Goal: Task Accomplishment & Management: Manage account settings

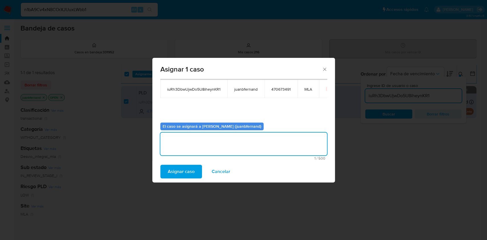
scroll to position [0, 18]
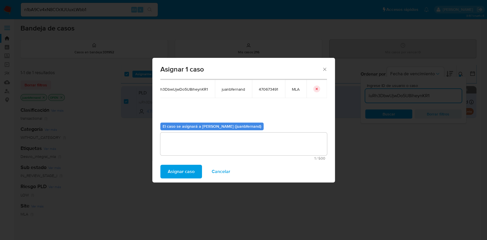
click at [316, 89] on icon "icon-button" at bounding box center [317, 89] width 2 height 2
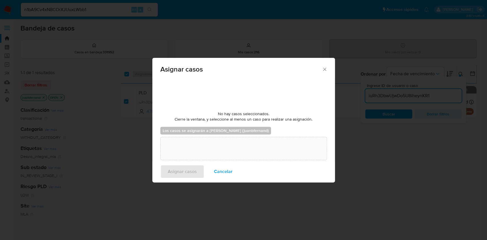
drag, startPoint x: 325, startPoint y: 71, endPoint x: 336, endPoint y: 72, distance: 10.3
click at [326, 71] on icon "Cerrar ventana" at bounding box center [325, 69] width 6 height 6
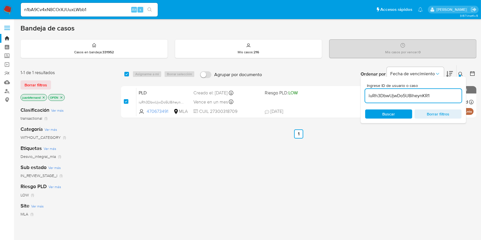
click at [417, 95] on input "iuRh3DbwUjwDo5U8iheynKR1" at bounding box center [413, 95] width 96 height 7
paste input "FHEBqEtVZoSHWyEi2VqhbjIG"
type input "FHEBqEtVZoSHWyEi2VqhbjIG"
click at [127, 74] on input "checkbox" at bounding box center [126, 74] width 5 height 5
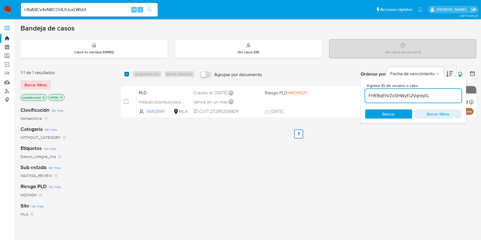
checkbox input "true"
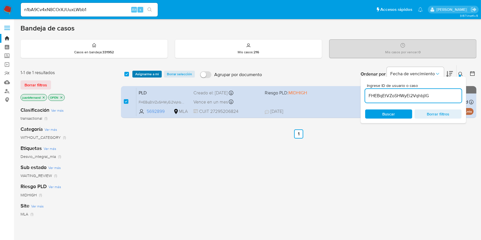
click at [142, 72] on span "Asignarme a mí" at bounding box center [147, 74] width 24 height 6
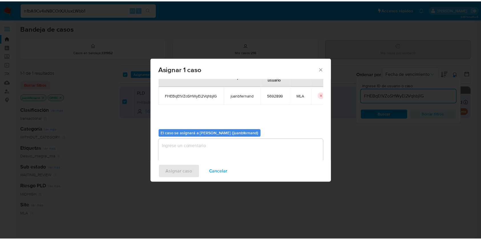
scroll to position [29, 0]
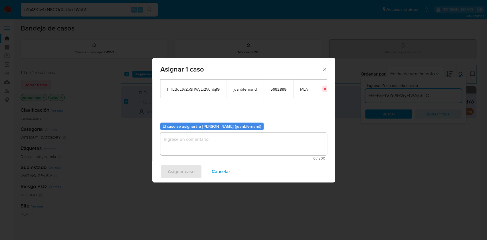
click at [218, 134] on textarea "assign-modal" at bounding box center [243, 144] width 167 height 23
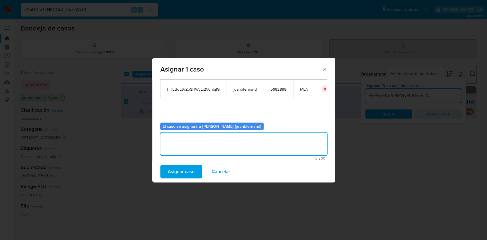
click at [194, 171] on span "Asignar caso" at bounding box center [181, 172] width 27 height 13
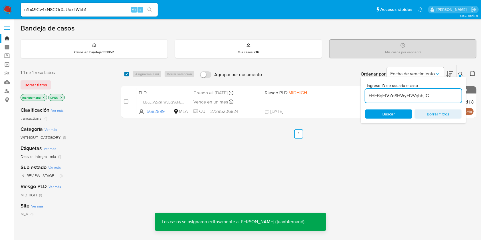
click at [127, 75] on input "checkbox" at bounding box center [126, 74] width 5 height 5
checkbox input "true"
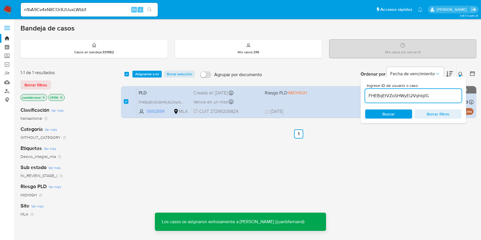
click at [138, 70] on div "select-all-cases-checkbox Asignarme a mí Borrar selección Agrupar por documento…" at bounding box center [299, 74] width 356 height 18
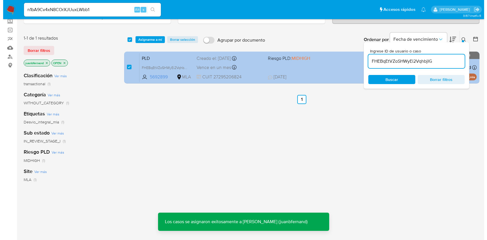
scroll to position [0, 0]
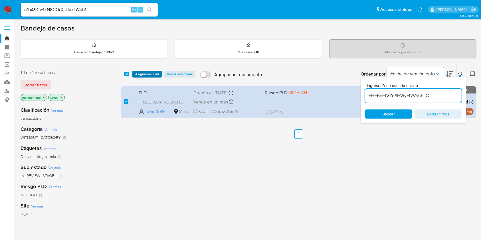
click at [148, 74] on span "Asignarme a mí" at bounding box center [147, 74] width 24 height 6
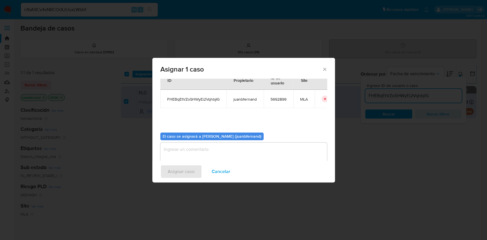
scroll to position [29, 0]
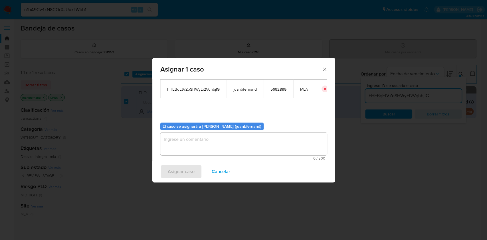
click at [199, 144] on textarea "assign-modal" at bounding box center [243, 144] width 167 height 23
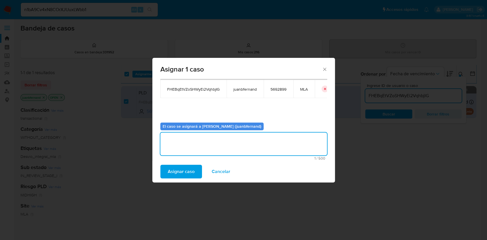
click at [182, 175] on span "Asignar caso" at bounding box center [181, 172] width 27 height 13
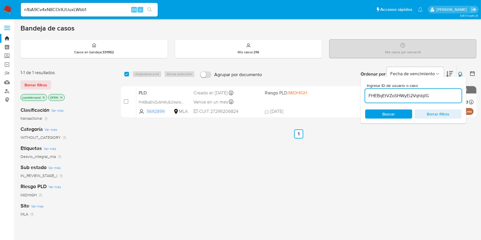
click at [443, 98] on input "FHEBqEtVZoSHWyEi2VqhbjIG" at bounding box center [413, 95] width 96 height 7
paste input "qiaPik4VOtM1pKpPWocZrOL2"
type input "qiaPik4VOtM1pKpPWocZrOL2"
click at [125, 72] on input "checkbox" at bounding box center [126, 74] width 5 height 5
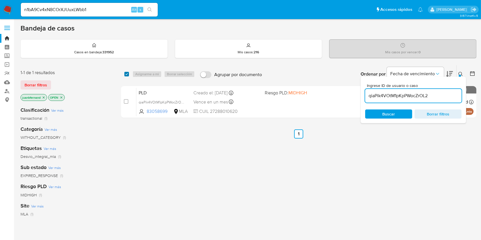
checkbox input "true"
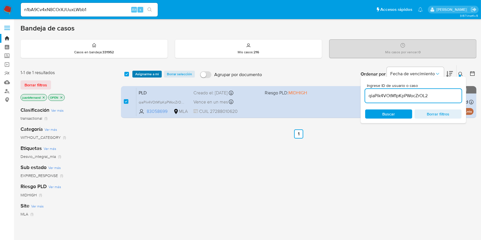
click at [141, 73] on span "Asignarme a mí" at bounding box center [147, 74] width 24 height 6
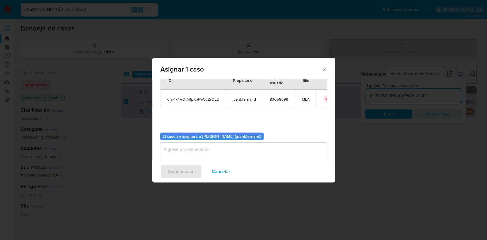
scroll to position [29, 0]
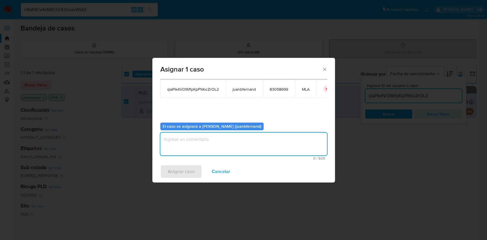
click at [213, 148] on textarea "assign-modal" at bounding box center [243, 144] width 167 height 23
click at [191, 174] on span "Asignar caso" at bounding box center [181, 172] width 27 height 13
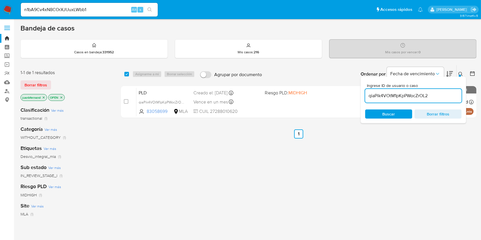
click at [395, 88] on div "Ingrese ID de usuario o caso qiaPik4VOtM1pKpPWocZrOL2" at bounding box center [413, 93] width 96 height 19
click at [396, 91] on div "qiaPik4VOtM1pKpPWocZrOL2" at bounding box center [413, 96] width 96 height 14
click at [398, 97] on input "qiaPik4VOtM1pKpPWocZrOL2" at bounding box center [413, 95] width 96 height 7
paste input "lzgDuNR8QPhpiKYODE8orIo8"
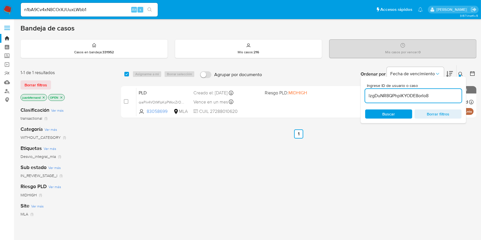
type input "lzgDuNR8QPhpiKYODE8orIo8"
click at [127, 74] on input "checkbox" at bounding box center [126, 74] width 5 height 5
checkbox input "true"
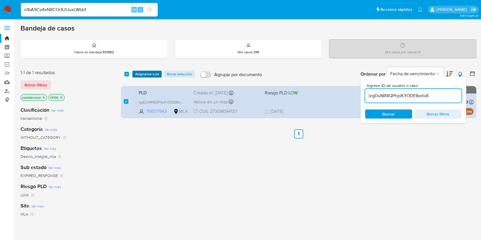
click at [147, 72] on span "Asignarme a mí" at bounding box center [147, 74] width 24 height 6
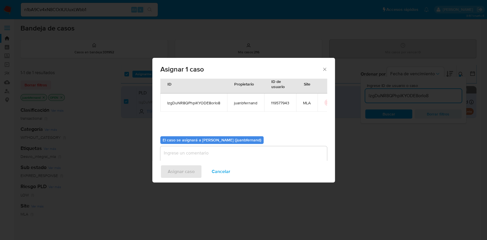
scroll to position [29, 0]
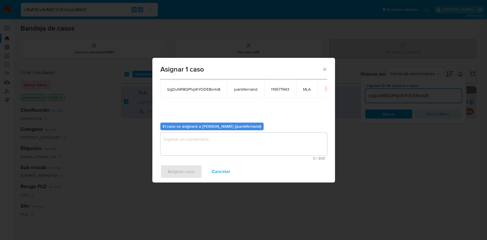
click at [221, 140] on textarea "assign-modal" at bounding box center [243, 144] width 167 height 23
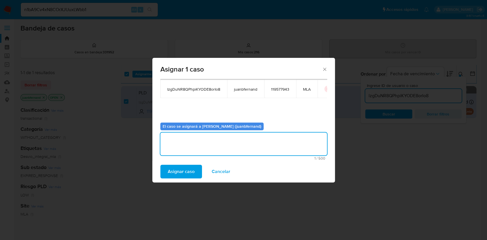
click at [185, 169] on span "Asignar caso" at bounding box center [181, 172] width 27 height 13
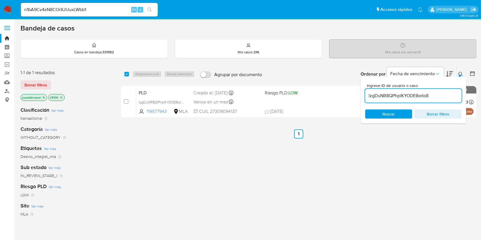
click at [438, 94] on input "lzgDuNR8QPhpiKYODE8orIo8" at bounding box center [413, 95] width 96 height 7
paste input "iuRh3DbwUjwDo5U8iheynKR1"
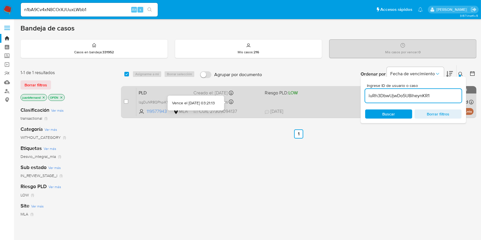
type input "iuRh3DbwUjwDo5U8iheynKR1"
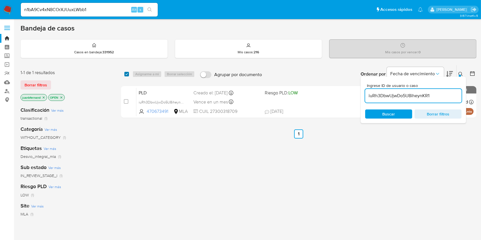
click at [126, 74] on input "checkbox" at bounding box center [126, 74] width 5 height 5
checkbox input "true"
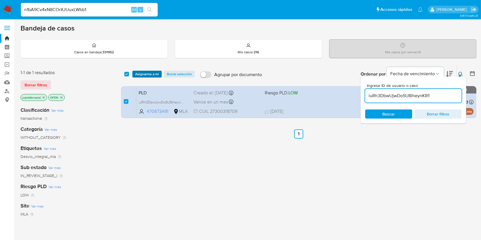
click at [152, 72] on span "Asignarme a mí" at bounding box center [147, 74] width 24 height 6
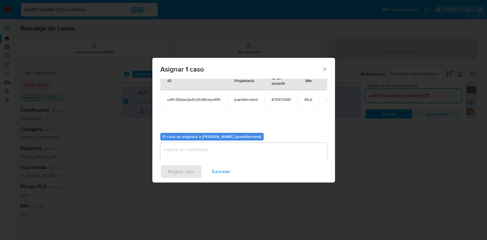
scroll to position [29, 0]
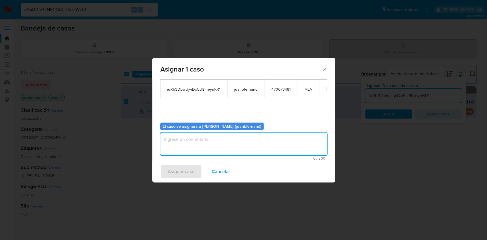
click at [199, 135] on textarea "assign-modal" at bounding box center [243, 144] width 167 height 23
click at [185, 169] on span "Asignar caso" at bounding box center [181, 172] width 27 height 13
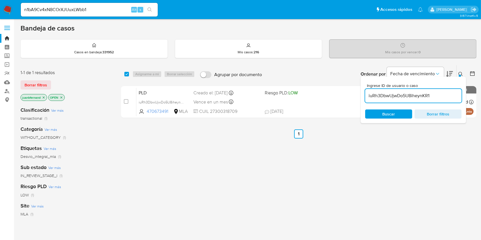
click at [443, 93] on input "iuRh3DbwUjwDo5U8iheynKR1" at bounding box center [413, 95] width 96 height 7
paste input "bGZvhrgSPOH1lCXq0P4ulHE"
type input "ibGZvhrgSPOH1lCXq0P4ulHE"
click at [124, 73] on input "checkbox" at bounding box center [126, 74] width 5 height 5
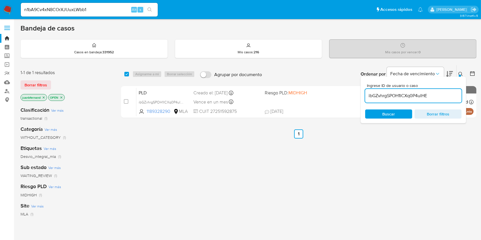
checkbox input "true"
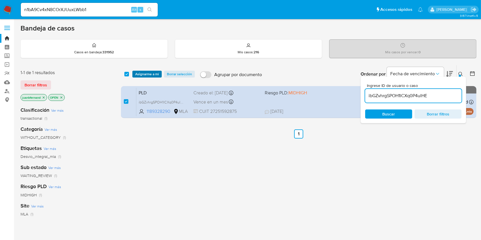
click at [133, 73] on button "Asignarme a mí" at bounding box center [146, 74] width 29 height 7
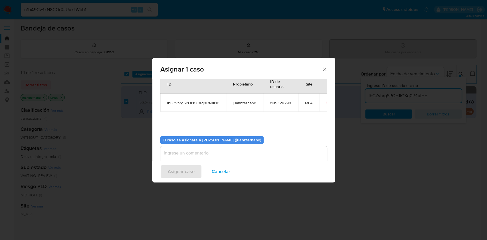
scroll to position [29, 0]
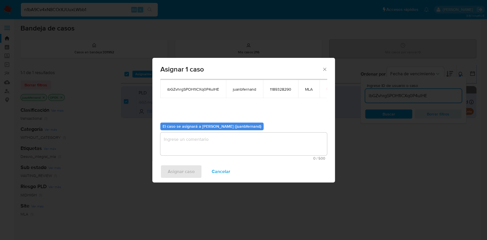
click at [211, 146] on textarea "assign-modal" at bounding box center [243, 144] width 167 height 23
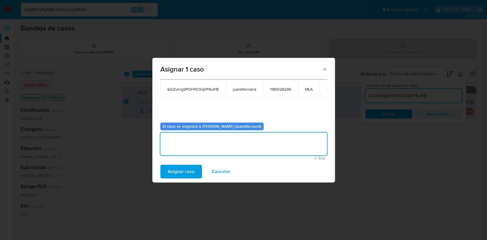
click at [187, 171] on span "Asignar caso" at bounding box center [181, 172] width 27 height 13
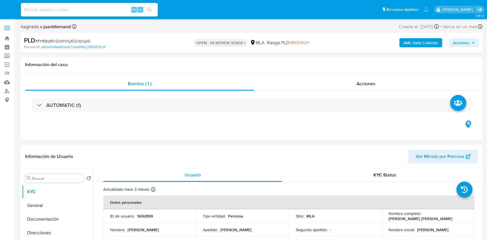
select select "10"
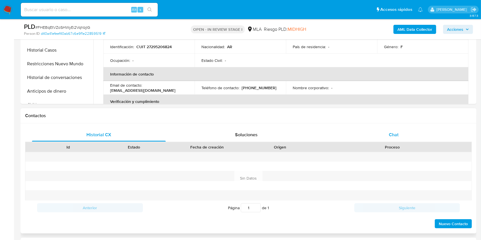
click at [387, 134] on div "Chat" at bounding box center [394, 135] width 134 height 14
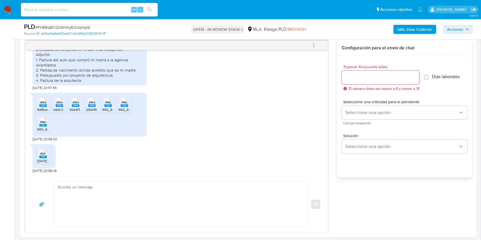
scroll to position [304, 0]
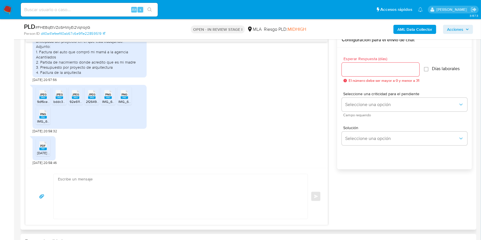
click at [126, 179] on textarea at bounding box center [179, 196] width 243 height 45
paste textarea "Hola. ¡Muchas gracias por tu respuesta! Confirmamos la recepción de la document…"
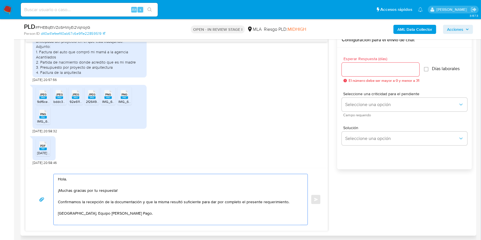
type textarea "Hola. ¡Muchas gracias por tu respuesta! Confirmamos la recepción de la document…"
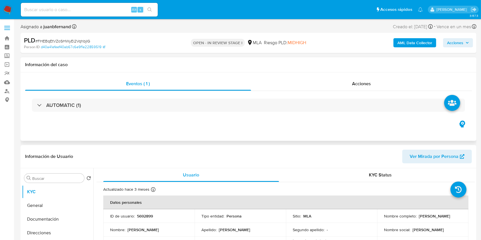
select select "10"
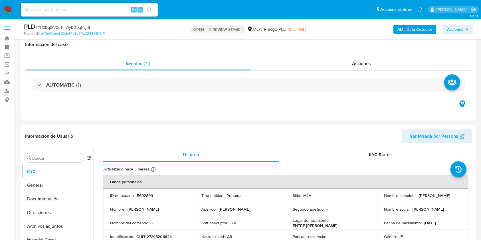
scroll to position [190, 0]
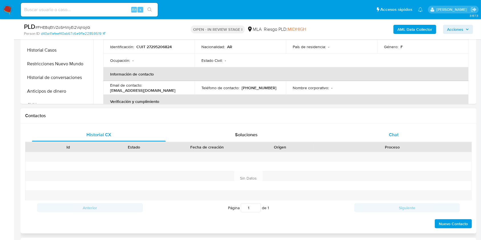
click at [399, 136] on div "Chat" at bounding box center [394, 135] width 134 height 14
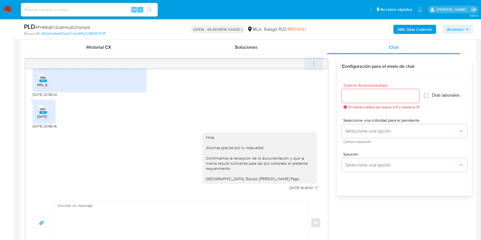
scroll to position [266, 0]
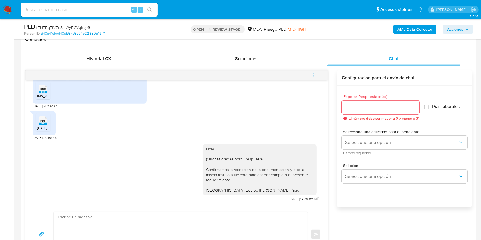
click at [314, 72] on span "menu-action" at bounding box center [313, 75] width 5 height 14
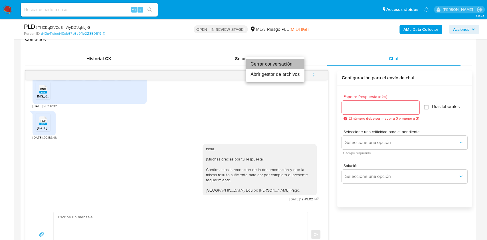
click at [265, 63] on li "Cerrar conversación" at bounding box center [275, 64] width 58 height 10
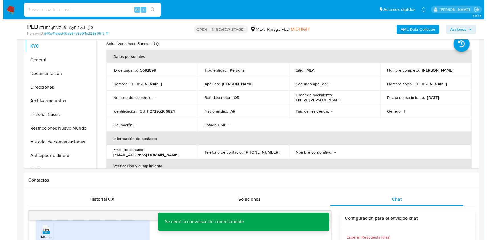
scroll to position [114, 0]
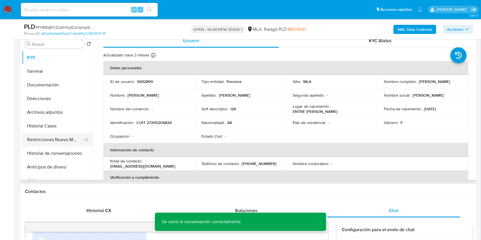
click at [49, 139] on button "Restricciones Nuevo Mundo" at bounding box center [55, 140] width 67 height 14
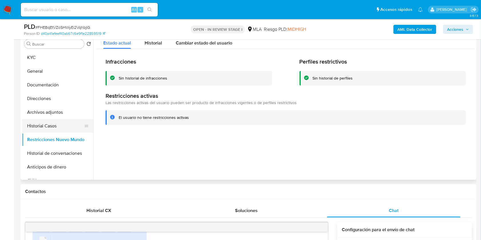
click at [47, 127] on button "Historial Casos" at bounding box center [55, 126] width 67 height 14
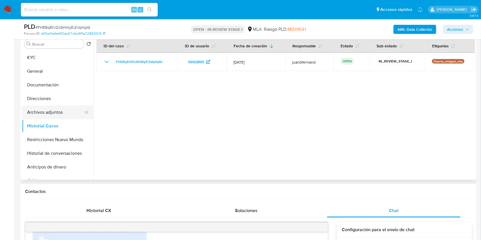
click at [42, 110] on button "Archivos adjuntos" at bounding box center [55, 113] width 67 height 14
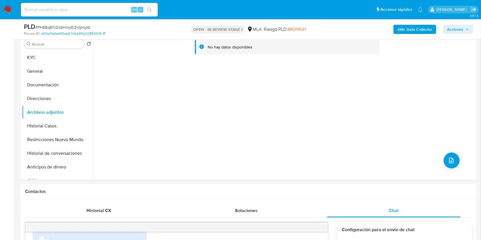
click at [420, 31] on b "AML Data Collector" at bounding box center [415, 29] width 35 height 9
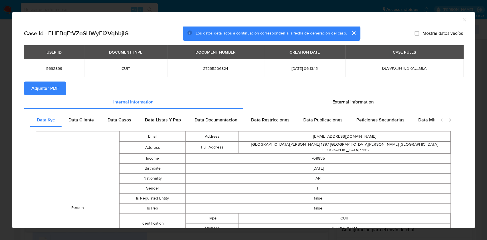
drag, startPoint x: 456, startPoint y: 17, endPoint x: 440, endPoint y: 45, distance: 31.7
click at [462, 17] on icon "Cerrar ventana" at bounding box center [465, 20] width 6 height 6
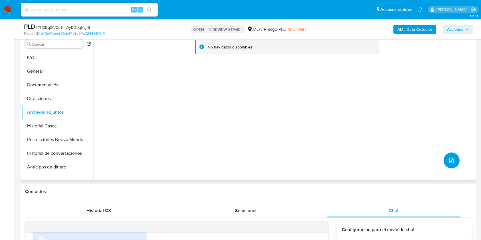
click at [447, 156] on button "upload-file" at bounding box center [452, 161] width 16 height 16
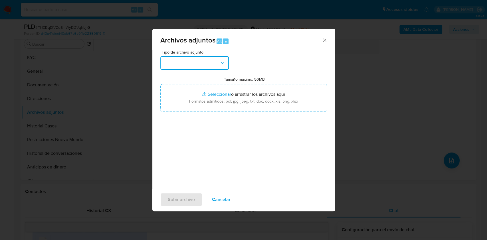
click at [192, 63] on button "button" at bounding box center [194, 63] width 68 height 14
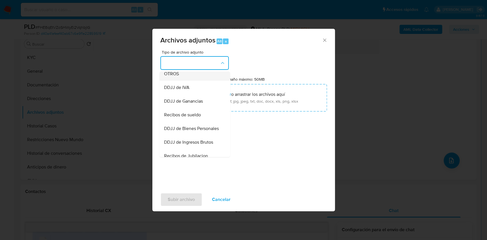
click at [187, 78] on div "OTROS" at bounding box center [193, 74] width 58 height 14
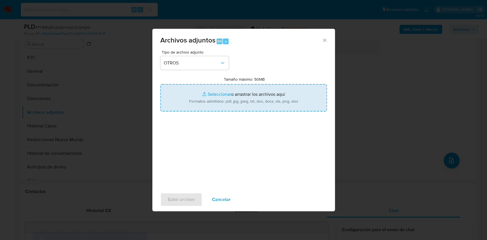
type input "C:\fakepath\Calculador de ingresos.xlsx"
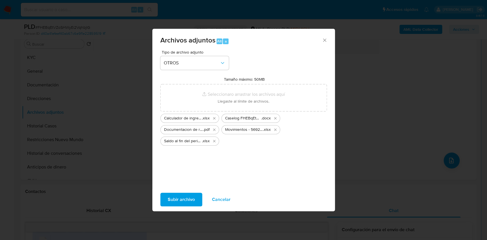
click at [184, 197] on span "Subir archivo" at bounding box center [181, 199] width 27 height 13
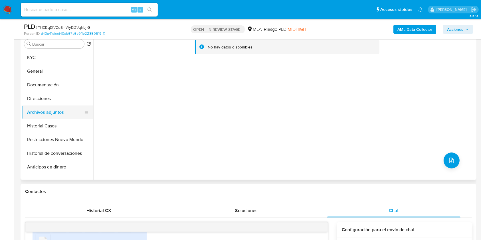
click at [54, 110] on button "Archivos adjuntos" at bounding box center [55, 113] width 67 height 14
click at [54, 101] on button "Direcciones" at bounding box center [55, 99] width 67 height 14
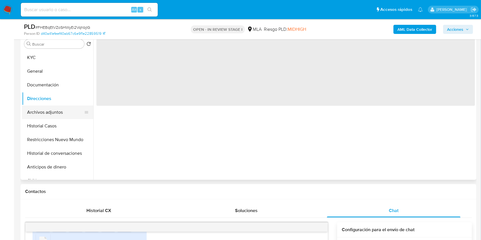
click at [43, 116] on button "Archivos adjuntos" at bounding box center [55, 113] width 67 height 14
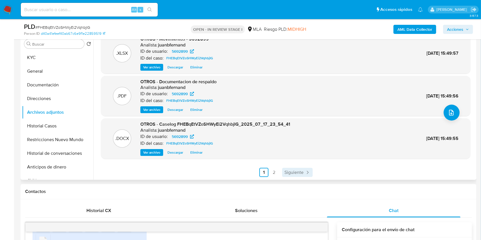
click at [288, 175] on span "Siguiente" at bounding box center [293, 172] width 19 height 5
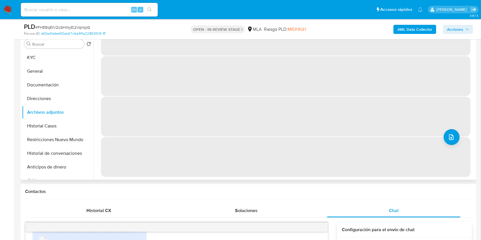
scroll to position [0, 0]
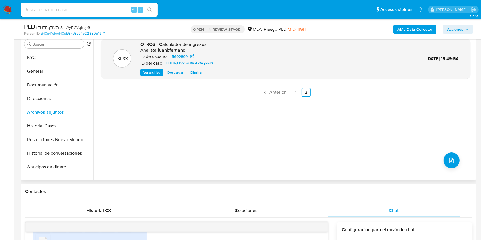
click at [410, 28] on b "AML Data Collector" at bounding box center [415, 29] width 35 height 9
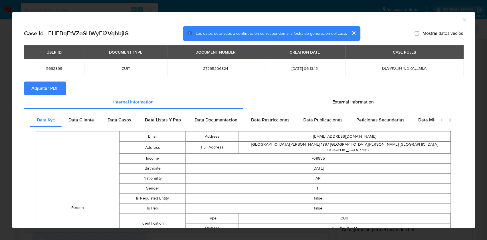
click at [52, 84] on span "Adjuntar PDF" at bounding box center [44, 88] width 27 height 13
click at [463, 19] on icon "Cerrar ventana" at bounding box center [464, 19] width 3 height 3
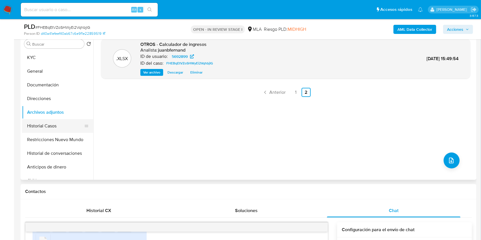
drag, startPoint x: 55, startPoint y: 127, endPoint x: 55, endPoint y: 113, distance: 14.0
click at [55, 127] on button "Historial Casos" at bounding box center [57, 126] width 71 height 14
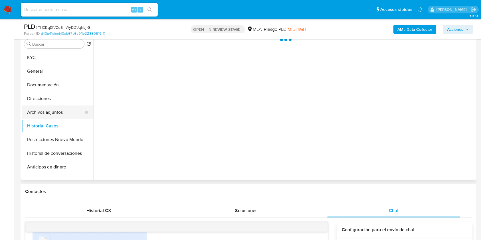
click at [55, 112] on button "Archivos adjuntos" at bounding box center [55, 113] width 67 height 14
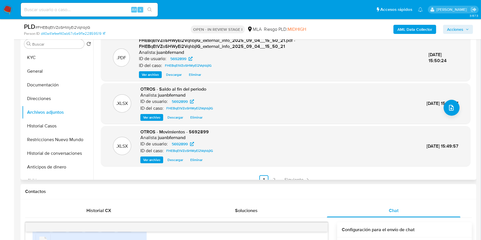
scroll to position [60, 0]
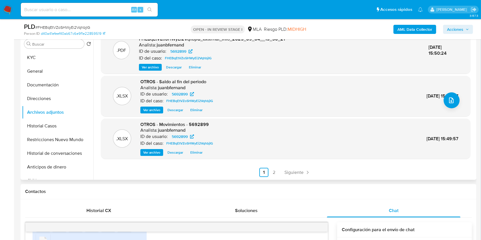
click at [286, 167] on div ".PDF FHEBqEtVZoSHWyEi2VqhbjIG_internal_info_2025_09_04__15_50_24.pdf - FHEBqEtV…" at bounding box center [286, 77] width 370 height 199
click at [288, 170] on span "Siguiente" at bounding box center [293, 172] width 19 height 5
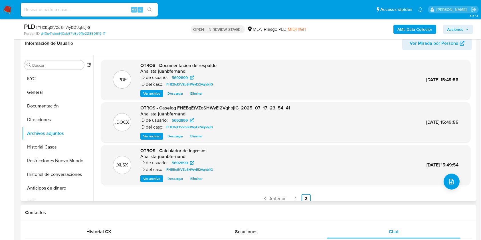
scroll to position [76, 0]
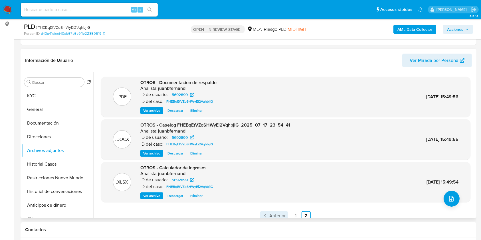
click at [283, 215] on span "Anterior" at bounding box center [277, 216] width 16 height 5
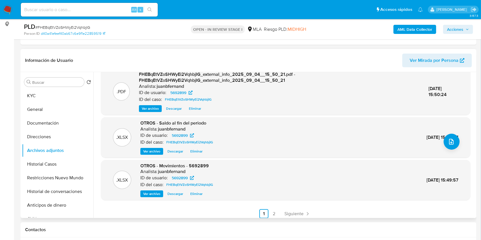
scroll to position [60, 0]
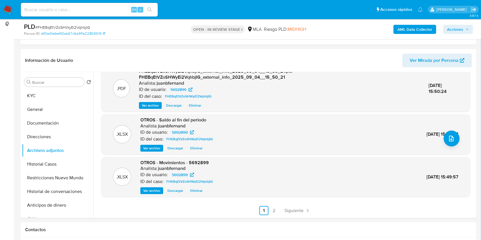
click at [458, 27] on span "Acciones" at bounding box center [455, 29] width 16 height 9
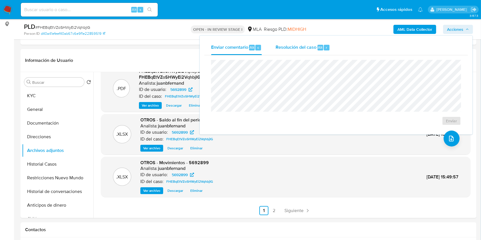
drag, startPoint x: 317, startPoint y: 48, endPoint x: 314, endPoint y: 55, distance: 8.4
click at [318, 48] on div "Alt" at bounding box center [321, 48] width 6 height 6
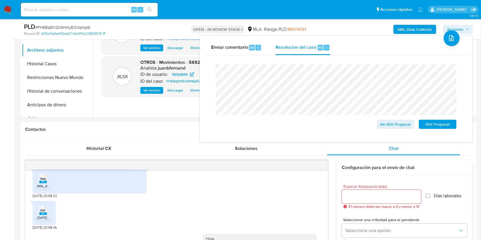
scroll to position [190, 0]
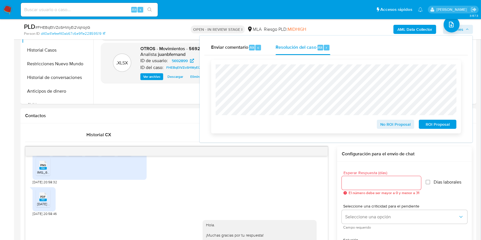
click at [395, 124] on span "No ROI Proposal" at bounding box center [396, 124] width 30 height 8
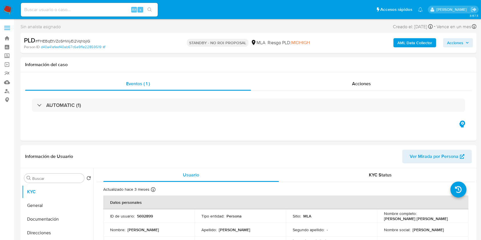
select select "10"
click at [112, 12] on input at bounding box center [89, 9] width 137 height 7
paste input "qiaPik4VOtM1pKpPWocZrOL2"
type input "qiaPik4VOtM1pKpPWocZrOL2"
click at [152, 10] on button "search-icon" at bounding box center [150, 10] width 12 height 8
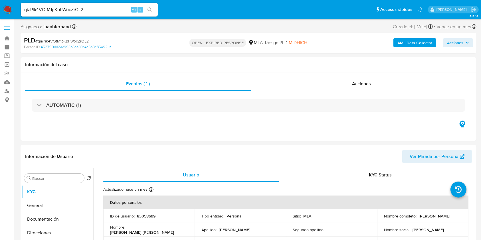
select select "10"
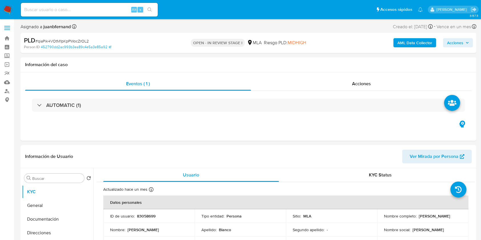
select select "10"
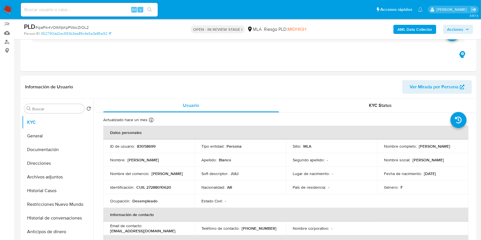
scroll to position [114, 0]
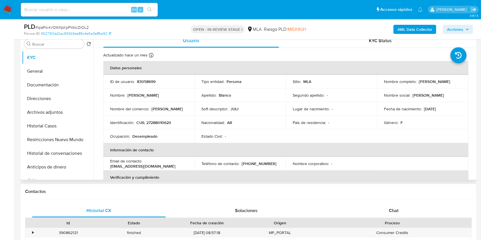
click at [155, 166] on p "[EMAIL_ADDRESS][DOMAIN_NAME]" at bounding box center [142, 166] width 65 height 5
drag, startPoint x: 155, startPoint y: 166, endPoint x: 111, endPoint y: 166, distance: 43.7
click at [111, 166] on p "[EMAIL_ADDRESS][DOMAIN_NAME]" at bounding box center [142, 166] width 65 height 5
copy p "[EMAIL_ADDRESS][DOMAIN_NAME]"
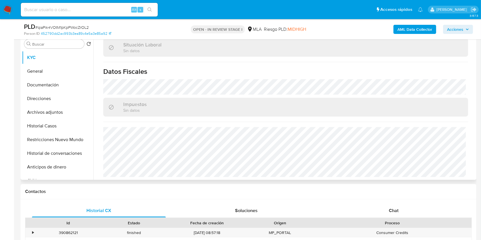
scroll to position [295, 0]
click at [54, 96] on button "Direcciones" at bounding box center [55, 99] width 67 height 14
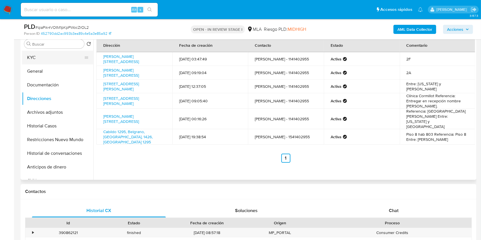
click at [49, 53] on button "KYC" at bounding box center [55, 58] width 67 height 14
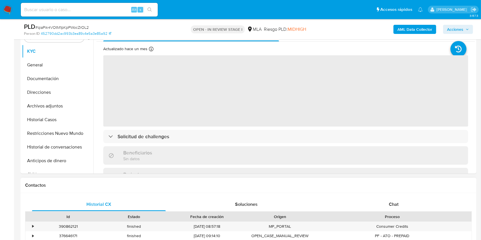
scroll to position [228, 0]
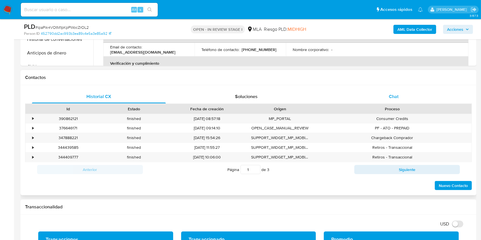
click at [434, 93] on div "Chat" at bounding box center [394, 97] width 134 height 14
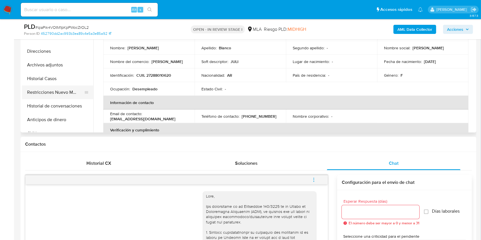
scroll to position [152, 0]
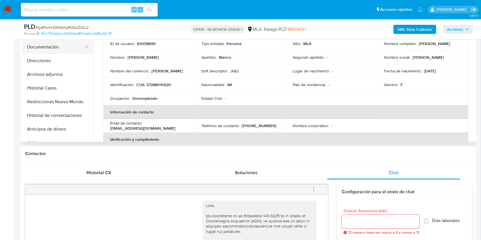
click at [55, 49] on button "Documentación" at bounding box center [55, 47] width 67 height 14
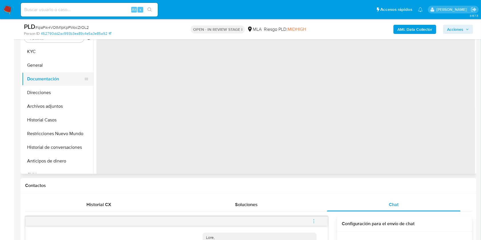
scroll to position [76, 0]
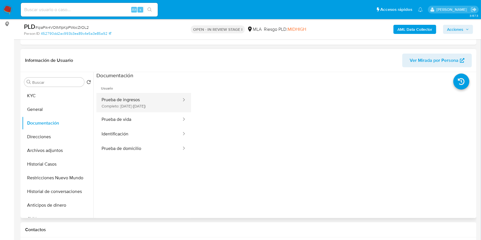
click at [148, 104] on button "Prueba de ingresos Completo: [DATE] ([DATE])" at bounding box center [139, 102] width 86 height 19
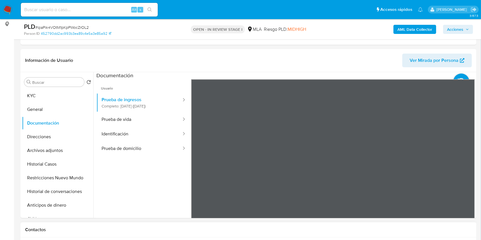
click at [257, 11] on ul "Pausado Ver notificaciones Alt s Accesos rápidos Presiona las siguientes teclas…" at bounding box center [222, 9] width 408 height 14
click at [47, 97] on button "KYC" at bounding box center [55, 96] width 67 height 14
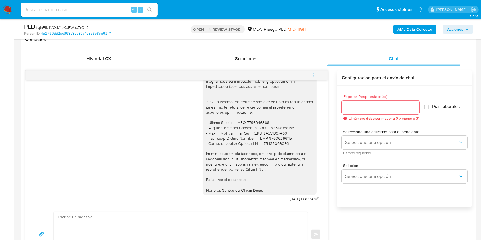
scroll to position [661, 0]
click at [314, 68] on div "[DATE] 19:51:08 Hola, Esperamos que te encuentres muy bien. Te consultamos si t…" at bounding box center [248, 164] width 447 height 197
click at [315, 73] on icon "menu-action" at bounding box center [313, 75] width 5 height 5
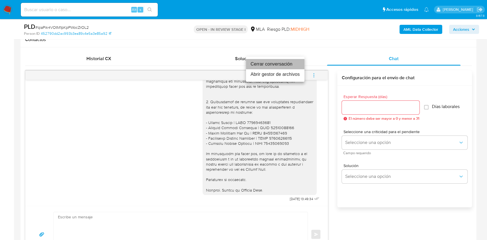
click at [274, 63] on li "Cerrar conversación" at bounding box center [275, 64] width 58 height 10
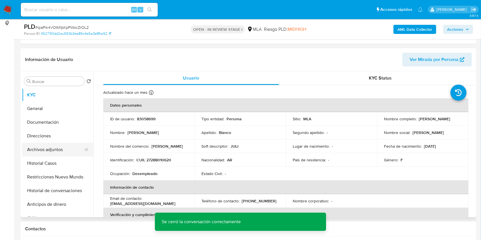
scroll to position [76, 0]
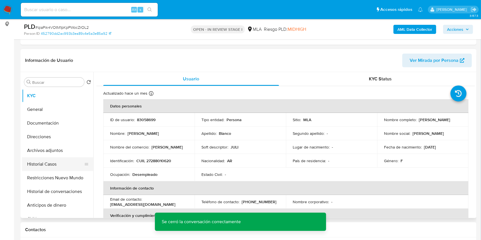
click at [53, 163] on button "Historial Casos" at bounding box center [55, 165] width 67 height 14
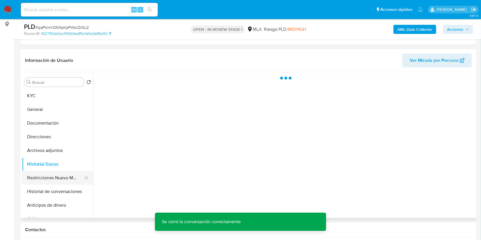
click at [52, 172] on button "Restricciones Nuevo Mundo" at bounding box center [55, 178] width 67 height 14
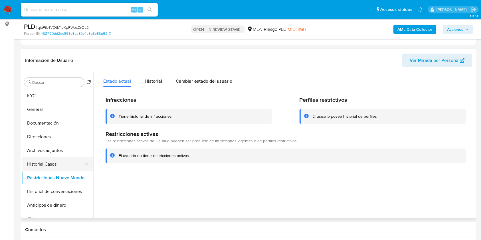
click at [47, 158] on button "Historial Casos" at bounding box center [55, 165] width 67 height 14
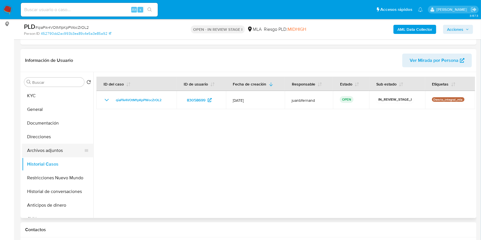
click at [53, 151] on button "Archivos adjuntos" at bounding box center [55, 151] width 67 height 14
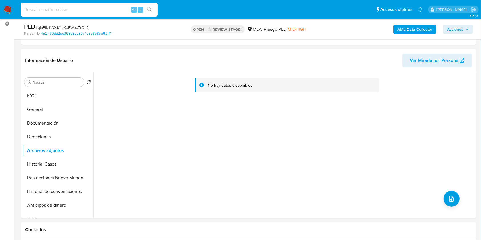
click at [403, 35] on div "AML Data Collector Acciones" at bounding box center [399, 29] width 148 height 13
click at [409, 29] on b "AML Data Collector" at bounding box center [415, 29] width 35 height 9
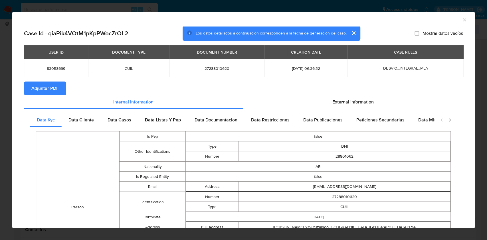
click at [55, 86] on span "Adjuntar PDF" at bounding box center [44, 88] width 27 height 13
click at [462, 20] on icon "Cerrar ventana" at bounding box center [465, 20] width 6 height 6
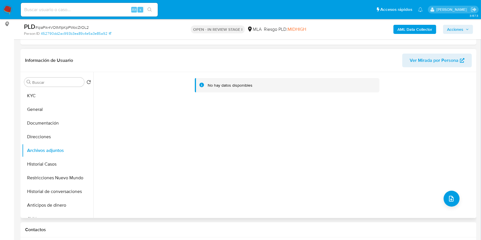
click at [444, 192] on div "No hay datos disponibles" at bounding box center [284, 145] width 382 height 146
click at [445, 194] on button "upload-file" at bounding box center [452, 199] width 16 height 16
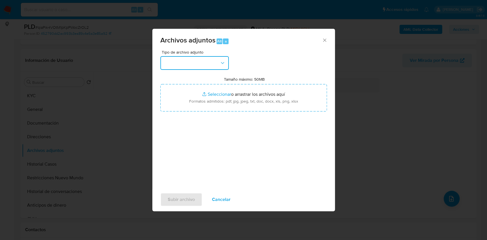
click at [207, 66] on button "button" at bounding box center [194, 63] width 68 height 14
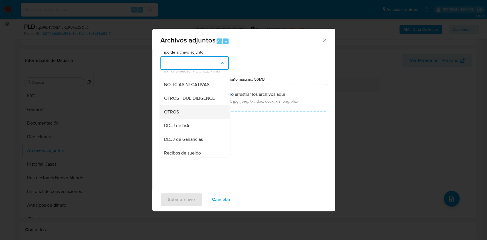
click at [181, 115] on div "OTROS" at bounding box center [193, 112] width 58 height 14
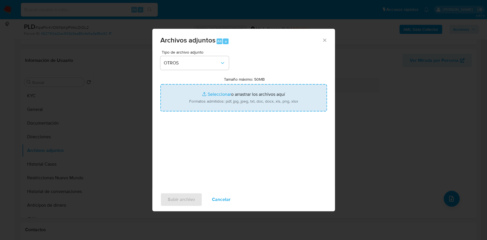
type input "C:\fakepath\Caselog qiaPik4VOtM1pKpPWocZrOL2_2025_07_17_20_42_27.docx"
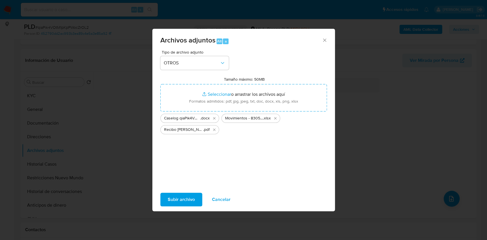
click at [185, 196] on span "Subir archivo" at bounding box center [181, 199] width 27 height 13
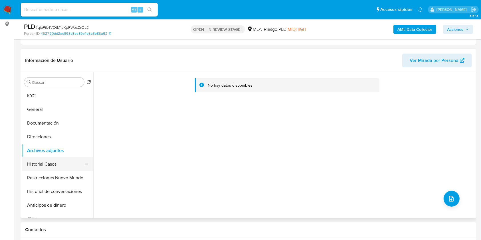
drag, startPoint x: 62, startPoint y: 166, endPoint x: 56, endPoint y: 164, distance: 6.9
click at [60, 166] on button "Historial Casos" at bounding box center [55, 165] width 67 height 14
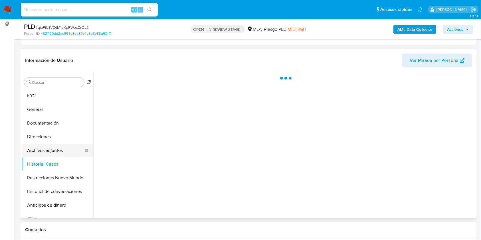
click at [51, 155] on button "Archivos adjuntos" at bounding box center [55, 151] width 67 height 14
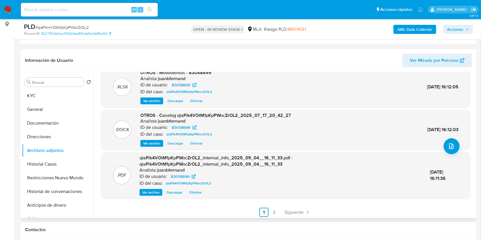
scroll to position [54, 0]
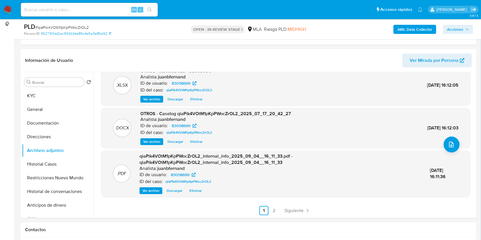
click at [470, 30] on button "Acciones" at bounding box center [458, 29] width 30 height 9
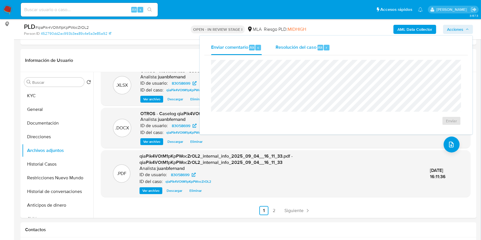
click at [283, 48] on span "Resolución del caso" at bounding box center [296, 47] width 41 height 7
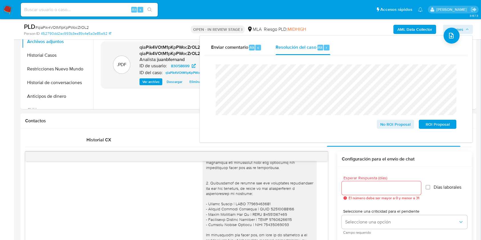
scroll to position [152, 0]
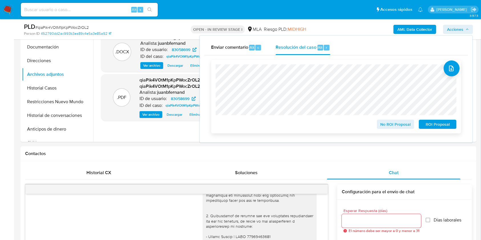
click at [398, 123] on span "No ROI Proposal" at bounding box center [396, 124] width 30 height 8
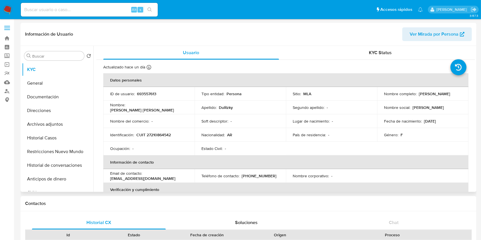
select select "10"
click at [62, 138] on button "Historial Casos" at bounding box center [55, 138] width 67 height 14
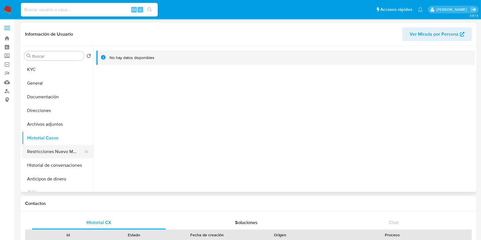
click at [48, 152] on button "Restricciones Nuevo Mundo" at bounding box center [55, 152] width 67 height 14
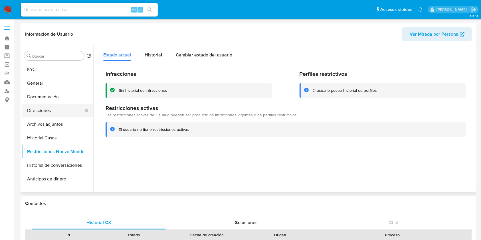
click at [37, 113] on button "Direcciones" at bounding box center [55, 111] width 67 height 14
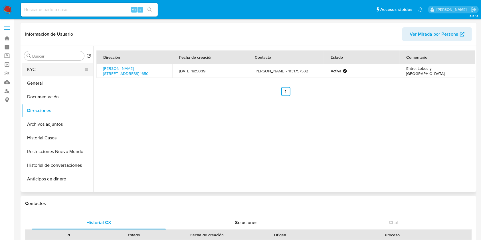
click at [56, 68] on button "KYC" at bounding box center [55, 70] width 67 height 14
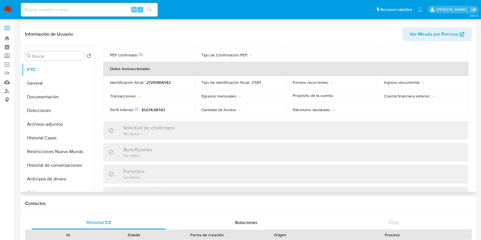
scroll to position [300, 0]
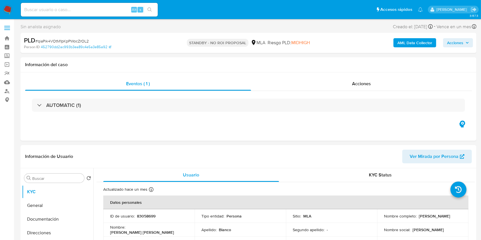
select select "10"
click at [112, 8] on input at bounding box center [89, 9] width 137 height 7
paste input "lzgDuNR8QPhpiKYODE8orIo8"
type input "lzgDuNR8QPhpiKYODE8orIo8"
drag, startPoint x: 152, startPoint y: 8, endPoint x: 164, endPoint y: 8, distance: 12.6
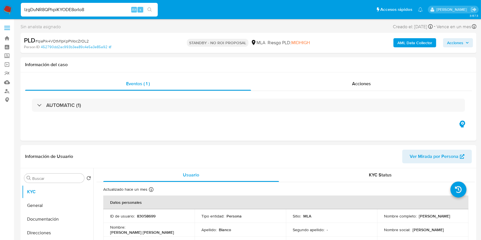
click at [152, 9] on button "search-icon" at bounding box center [150, 10] width 12 height 8
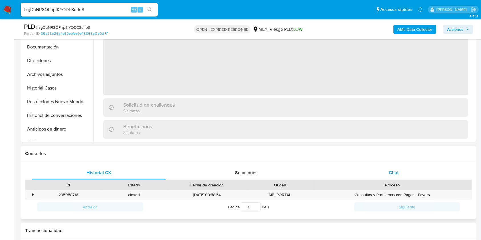
click at [390, 176] on span "Chat" at bounding box center [394, 173] width 10 height 7
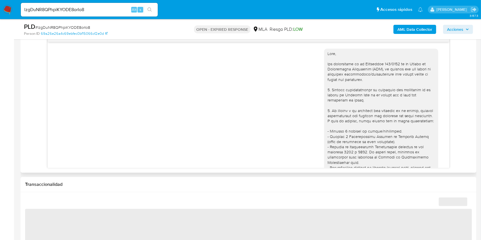
scroll to position [682, 0]
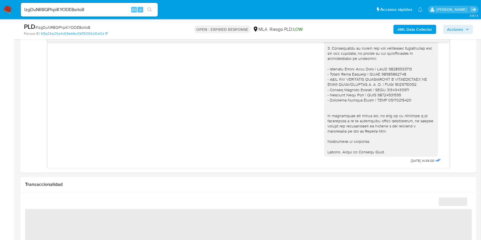
select select "10"
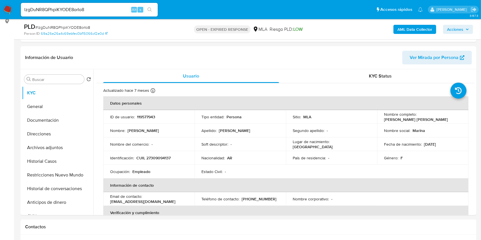
scroll to position [76, 0]
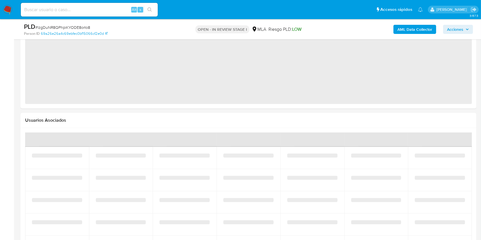
select select "10"
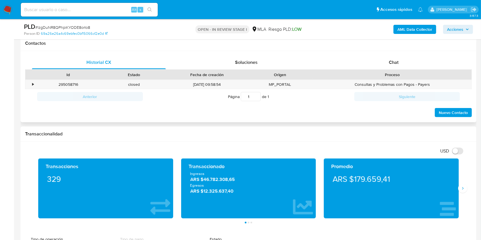
scroll to position [228, 0]
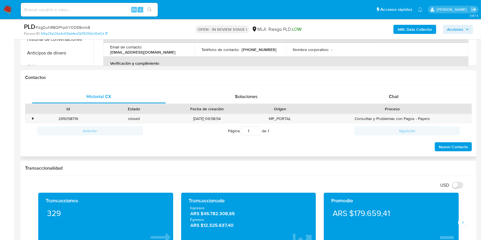
drag, startPoint x: 407, startPoint y: 99, endPoint x: 338, endPoint y: 85, distance: 70.5
click at [407, 99] on div "Chat" at bounding box center [394, 97] width 134 height 14
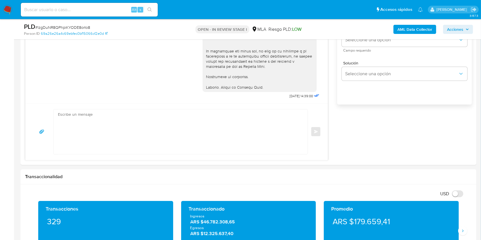
scroll to position [380, 0]
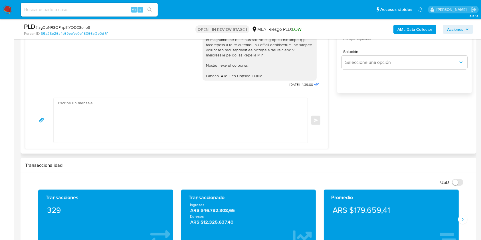
click at [135, 112] on textarea at bounding box center [179, 120] width 243 height 45
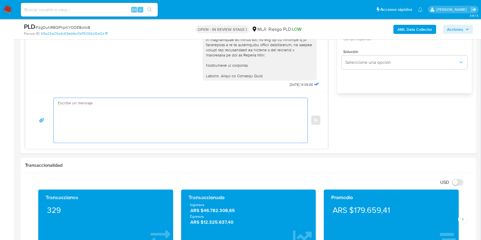
paste textarea "Hola, Esperamos que te encuentres muy bien. Te consultamos si tuviste oportunid…"
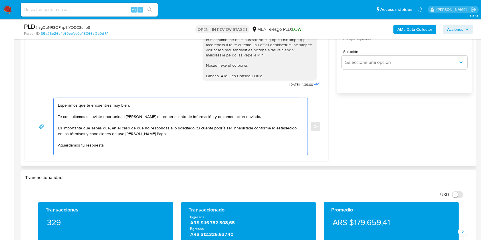
scroll to position [0, 0]
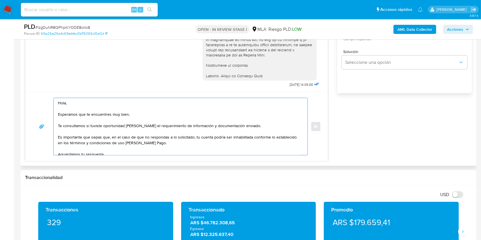
click at [95, 108] on textarea "Hola, Esperamos que te encuentres muy bien. Te consultamos si tuviste oportunid…" at bounding box center [179, 126] width 243 height 57
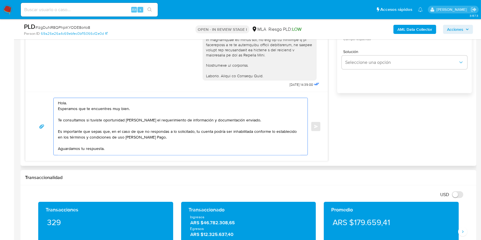
click at [155, 146] on textarea "Hola. Esperamos que te encuentres muy bien. Te consultamos si tuviste oportunid…" at bounding box center [179, 126] width 243 height 57
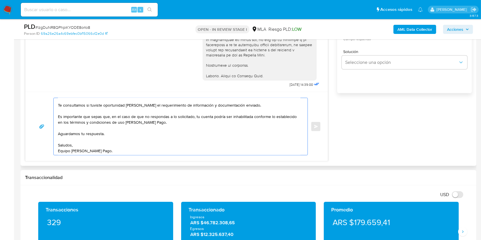
scroll to position [23, 0]
click at [91, 137] on textarea "Hola. Esperamos que te encuentres muy bien. Te consultamos si tuviste oportunid…" at bounding box center [179, 126] width 243 height 57
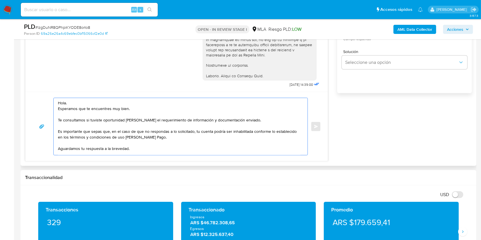
scroll to position [17, 0]
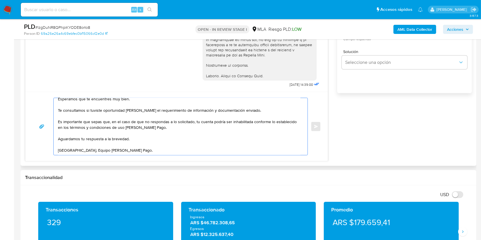
click at [166, 142] on textarea "Hola. Esperamos que te encuentres muy bien. Te consultamos si tuviste oportunid…" at bounding box center [179, 126] width 243 height 57
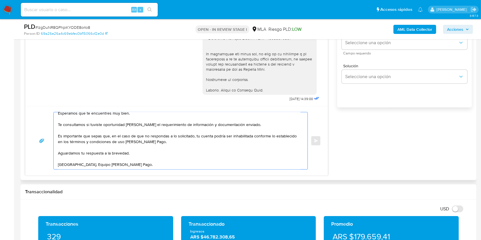
scroll to position [304, 0]
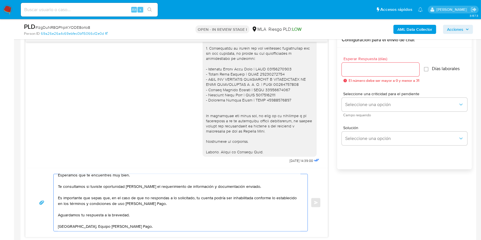
type textarea "Hola. Esperamos que te encuentres muy bien. Te consultamos si tuviste oportunid…"
click at [367, 74] on div at bounding box center [381, 70] width 78 height 14
click at [369, 66] on input "Esperar Respuesta (días)" at bounding box center [381, 69] width 78 height 7
type input "1"
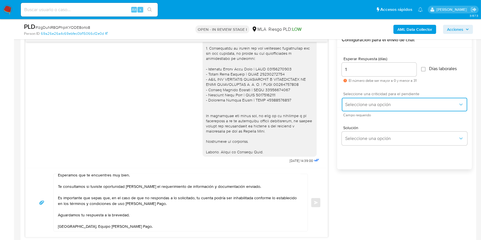
click at [361, 106] on span "Seleccione una opción" at bounding box center [401, 105] width 113 height 6
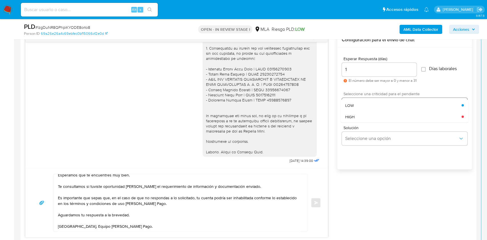
drag, startPoint x: 361, startPoint y: 106, endPoint x: 350, endPoint y: 122, distance: 19.6
click at [362, 112] on div "HIGH" at bounding box center [403, 116] width 116 height 11
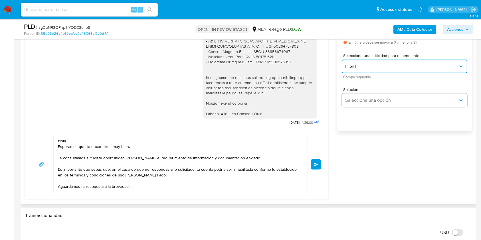
scroll to position [17, 0]
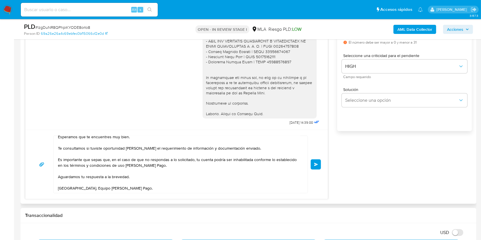
click at [319, 164] on button "Enviar" at bounding box center [316, 165] width 10 height 10
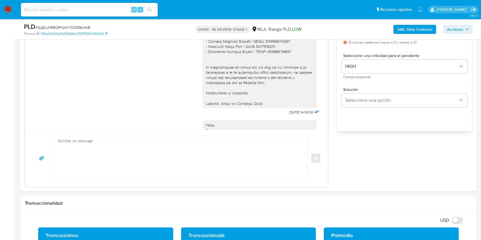
scroll to position [0, 0]
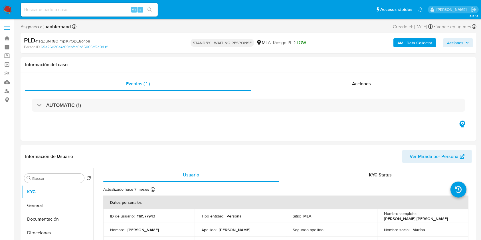
select select "10"
click at [105, 11] on input at bounding box center [89, 9] width 137 height 7
click at [124, 10] on input at bounding box center [89, 9] width 137 height 7
paste input "wK20E31DCAxGvkpoYlGPJxpU"
type input "wK20E31DCAxGvkpoYlGPJxpU"
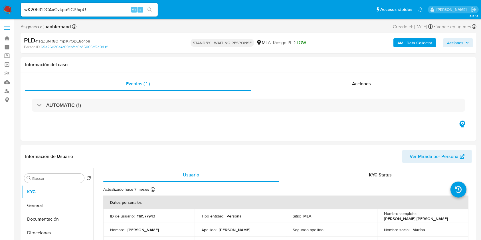
click at [151, 10] on icon "search-icon" at bounding box center [150, 9] width 4 height 4
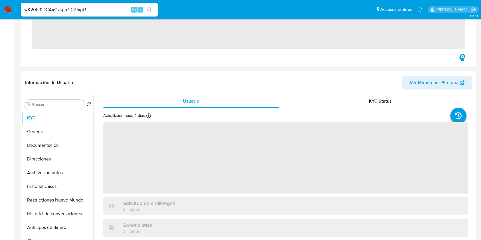
scroll to position [190, 0]
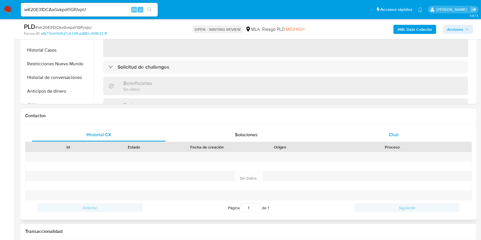
click at [383, 136] on div "Chat" at bounding box center [394, 135] width 134 height 14
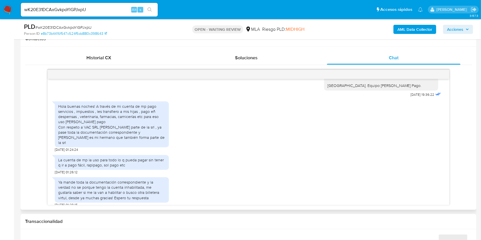
scroll to position [266, 0]
select select "10"
click at [112, 6] on input "wK20E31DCAxGvkpoYlGPJxpU" at bounding box center [89, 9] width 137 height 7
paste input "ibGZvhrgSPOH1lCXq0P4ulHE"
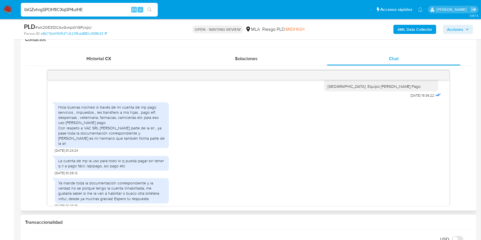
type input "ibGZvhrgSPOH1lCXq0P4ulHE"
click at [149, 13] on button "search-icon" at bounding box center [150, 10] width 12 height 8
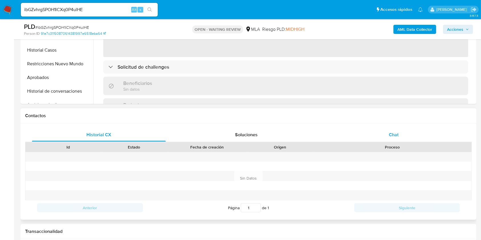
click at [390, 133] on span "Chat" at bounding box center [394, 135] width 10 height 7
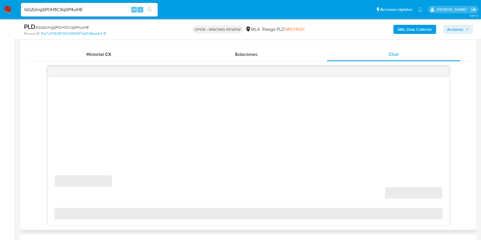
scroll to position [304, 0]
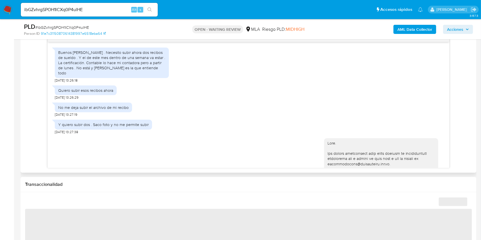
select select "10"
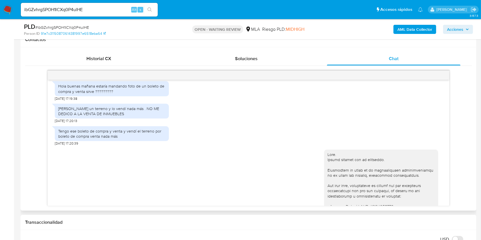
scroll to position [324, 0]
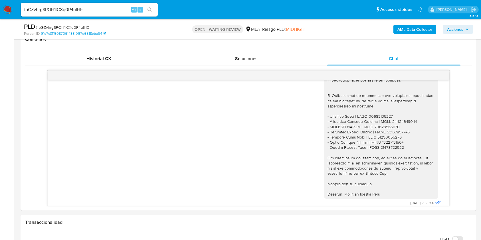
click at [103, 8] on input "ibGZvhrgSPOH1lCXq0P4ulHE" at bounding box center [89, 9] width 137 height 7
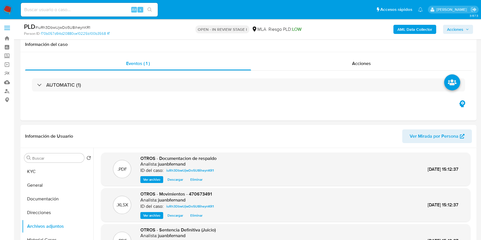
select select "10"
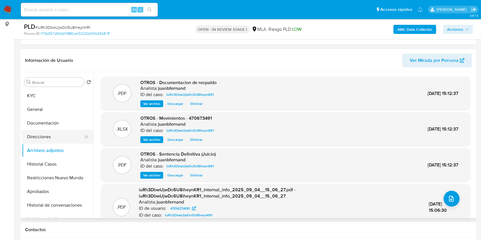
scroll to position [114, 0]
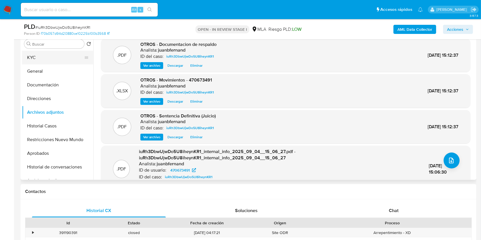
click at [46, 55] on button "KYC" at bounding box center [55, 58] width 67 height 14
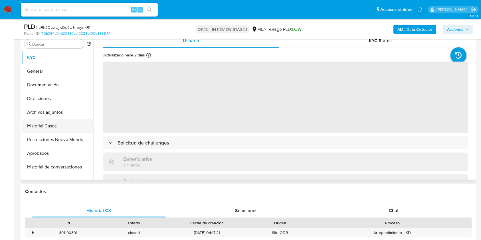
click at [53, 125] on button "Historial Casos" at bounding box center [55, 126] width 67 height 14
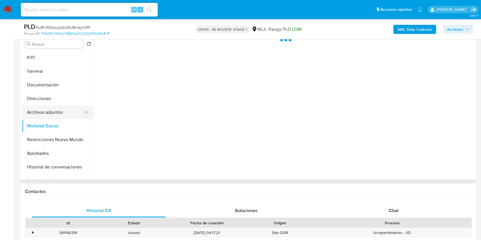
click at [59, 111] on button "Archivos adjuntos" at bounding box center [55, 113] width 67 height 14
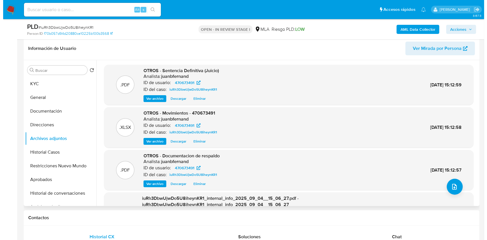
scroll to position [76, 0]
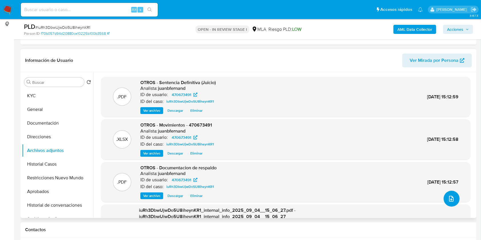
click at [451, 198] on icon "upload-file" at bounding box center [451, 199] width 5 height 6
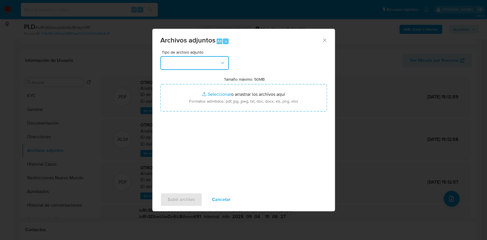
click at [211, 67] on button "button" at bounding box center [194, 63] width 68 height 14
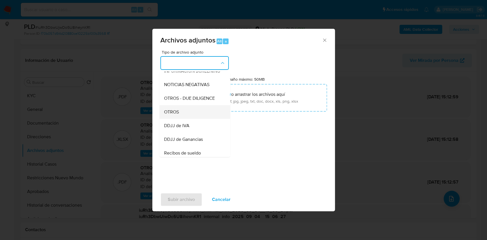
click at [181, 119] on div "OTROS" at bounding box center [193, 112] width 58 height 14
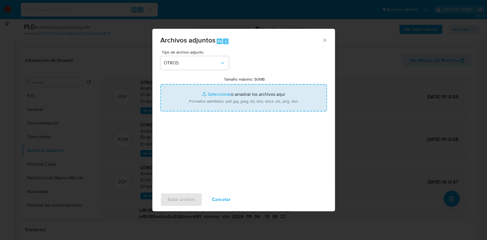
type input "C:\fakepath\Caselog iuRh3DbwUjwDo5U8iheynKR1_2025_07_17_20_47_38.docx"
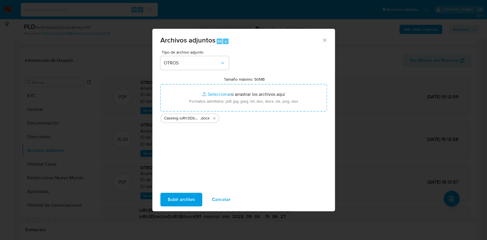
click at [186, 193] on span "Subir archivo" at bounding box center [181, 199] width 27 height 13
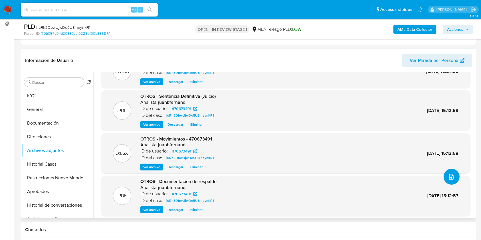
scroll to position [41, 0]
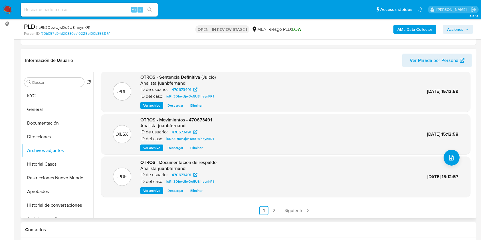
click at [295, 204] on div ".DOCX OTROS - Caselog iuRh3DbwUjwDo5U8iheynKR1_2025_07_17_20_47_38 Analista: ju…" at bounding box center [286, 126] width 370 height 180
click at [294, 209] on span "Siguiente" at bounding box center [293, 211] width 19 height 5
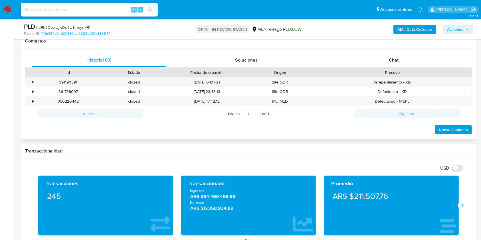
scroll to position [228, 0]
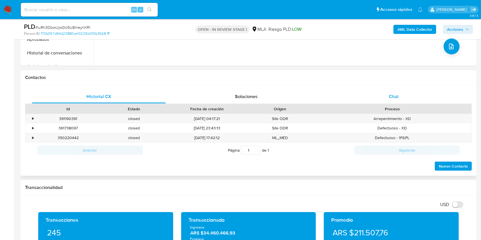
click at [409, 100] on div "Chat" at bounding box center [394, 97] width 134 height 14
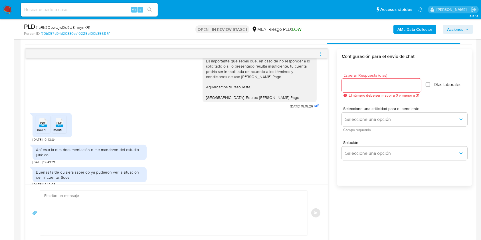
scroll to position [304, 0]
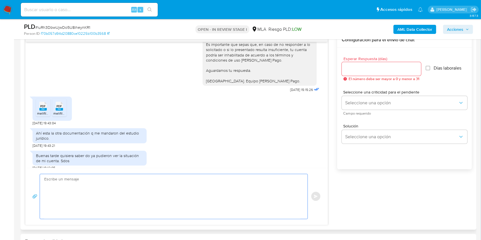
click at [124, 185] on textarea at bounding box center [172, 196] width 256 height 45
paste textarea "Hola. ¡Muchas gracias por tu respuesta! Confirmamos la recepción de la document…"
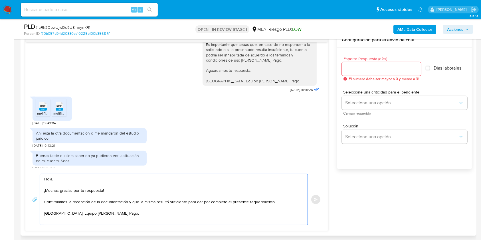
click at [86, 185] on textarea "Hola. ¡Muchas gracias por tu respuesta! Confirmamos la recepción de la document…" at bounding box center [172, 199] width 256 height 51
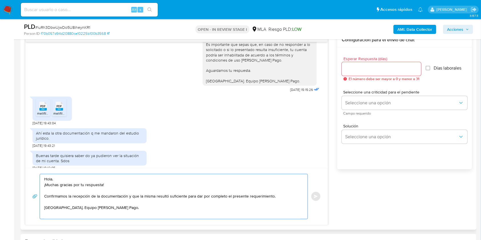
click at [134, 183] on textarea "Hola. ¡Muchas gracias por tu respuesta! Confirmamos la recepción de la document…" at bounding box center [172, 196] width 256 height 45
click at [116, 186] on textarea "Hola. ¡Muchas gracias por tu respuesta! Confirmamos la recepción de la document…" at bounding box center [172, 196] width 256 height 45
paste textarea "Te contamos que tu cuenta ya está activa nuevamente para que operes con normali…"
click at [126, 211] on textarea "Hola. ¡Muchas gracias por tu respuesta! Te contamos que tu cuenta ya está activ…" at bounding box center [172, 196] width 256 height 45
type textarea "Hola. ¡Muchas gracias por tu respuesta! Te contamos que tu cuenta ya está activ…"
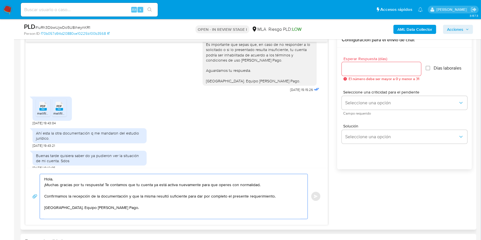
click at [373, 62] on div at bounding box center [381, 69] width 79 height 14
click at [372, 70] on input "Esperar Respuesta (días)" at bounding box center [381, 68] width 79 height 7
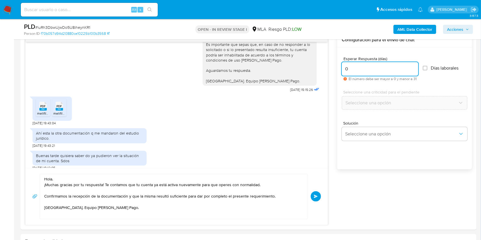
type input "0"
click at [82, 27] on span "# iuRh3DbwUjwDo5U8iheynKR1" at bounding box center [62, 28] width 55 height 6
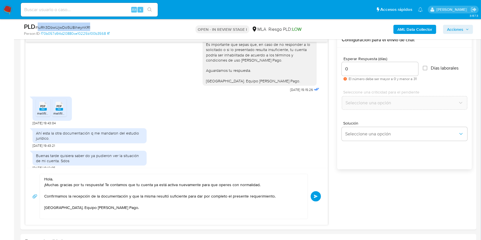
click at [82, 27] on span "# iuRh3DbwUjwDo5U8iheynKR1" at bounding box center [62, 28] width 55 height 6
copy span "iuRh3DbwUjwDo5U8iheynKR1"
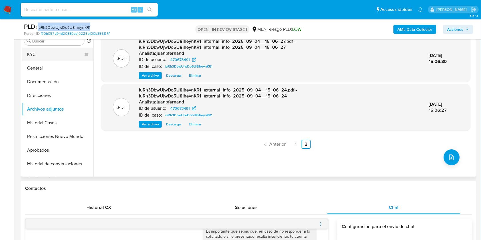
scroll to position [76, 0]
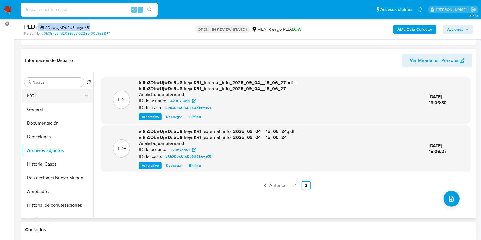
click at [51, 95] on button "KYC" at bounding box center [55, 96] width 67 height 14
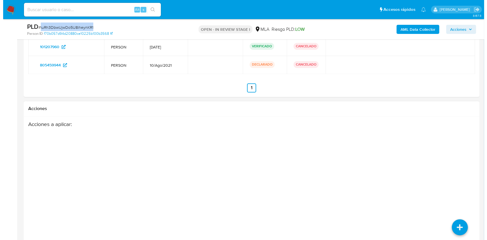
scroll to position [1056, 0]
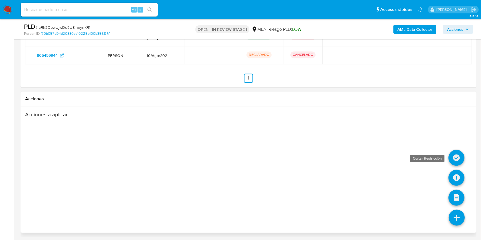
click at [458, 153] on icon at bounding box center [457, 158] width 16 height 16
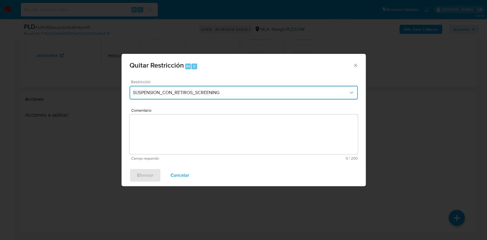
click at [188, 88] on button "SUSPENSION_CON_RETIROS_SCREENING" at bounding box center [244, 93] width 228 height 14
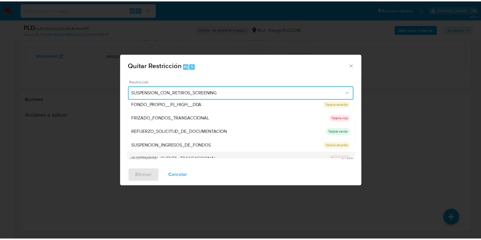
scroll to position [121, 0]
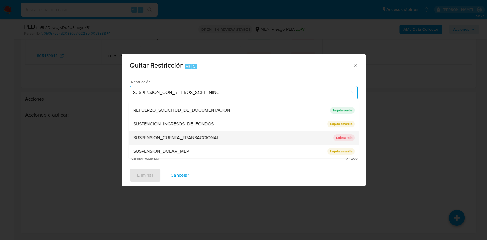
click at [209, 135] on span "SUSPENSION_CUENTA_TRANSACCIONAL" at bounding box center [176, 138] width 86 height 6
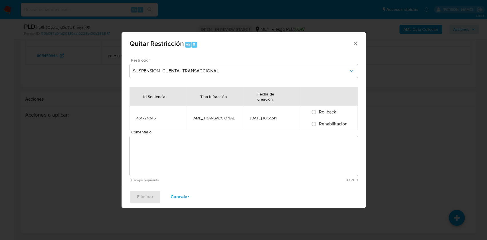
click at [330, 122] on span "Rehabilitación" at bounding box center [333, 124] width 29 height 7
click at [318, 122] on input "Rehabilitación" at bounding box center [313, 124] width 9 height 9
radio input "true"
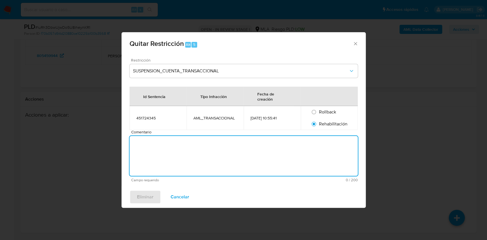
click at [334, 155] on textarea "Comentario" at bounding box center [244, 156] width 228 height 40
type textarea "AML"
click at [144, 196] on span "Eliminar" at bounding box center [145, 197] width 17 height 13
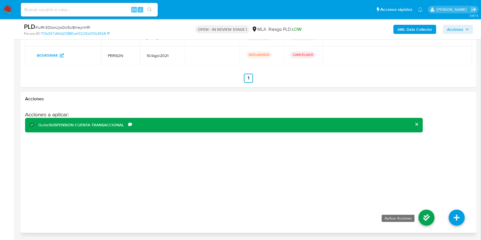
click at [426, 216] on icon at bounding box center [427, 218] width 16 height 16
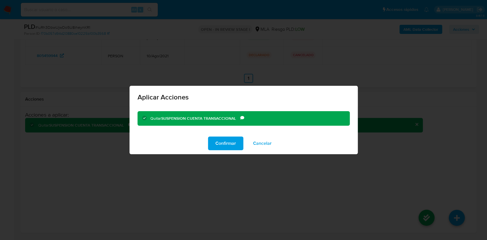
click at [229, 146] on span "Confirmar" at bounding box center [225, 143] width 21 height 13
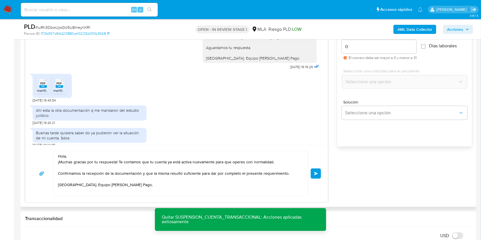
scroll to position [371, 0]
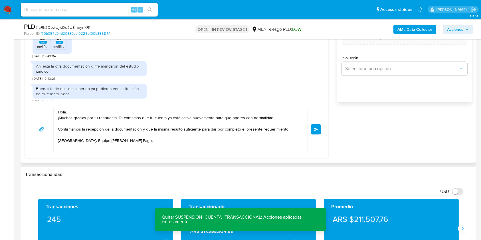
click at [314, 130] on span "Enviar" at bounding box center [316, 129] width 4 height 3
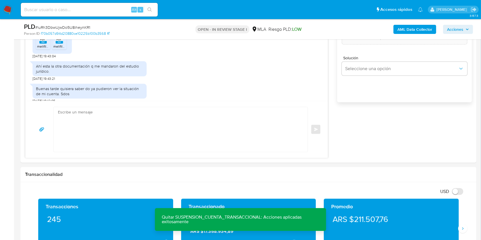
scroll to position [433, 0]
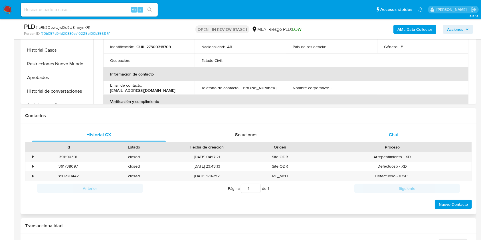
click at [405, 133] on div "Chat" at bounding box center [394, 135] width 134 height 14
select select "10"
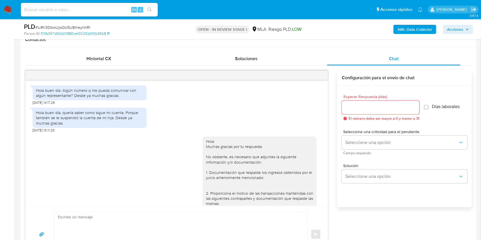
scroll to position [395, 0]
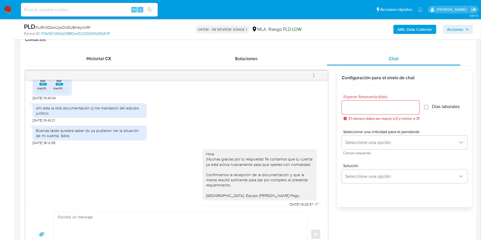
click at [314, 74] on icon "menu-action" at bounding box center [313, 75] width 5 height 5
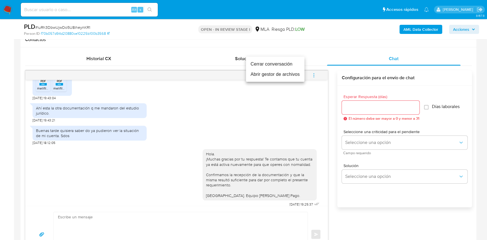
click at [274, 66] on li "Cerrar conversación" at bounding box center [275, 64] width 58 height 10
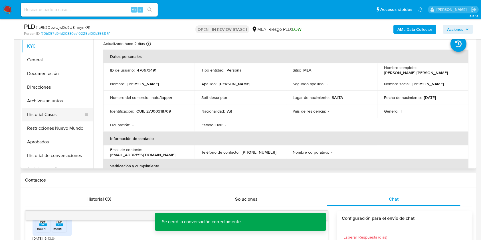
scroll to position [114, 0]
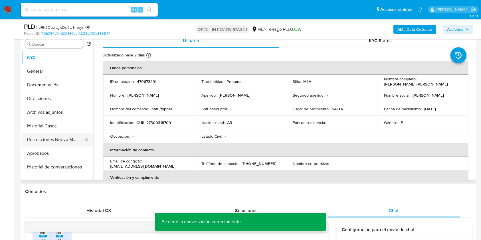
click at [48, 134] on button "Restricciones Nuevo Mundo" at bounding box center [55, 140] width 67 height 14
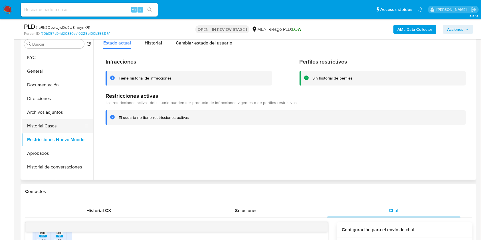
click at [44, 122] on button "Historial Casos" at bounding box center [55, 126] width 67 height 14
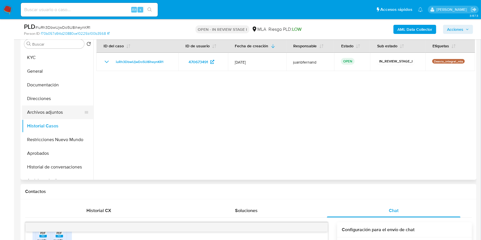
click at [52, 112] on button "Archivos adjuntos" at bounding box center [55, 113] width 67 height 14
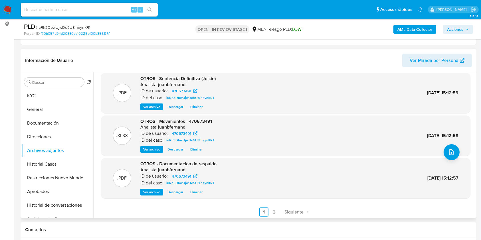
scroll to position [48, 0]
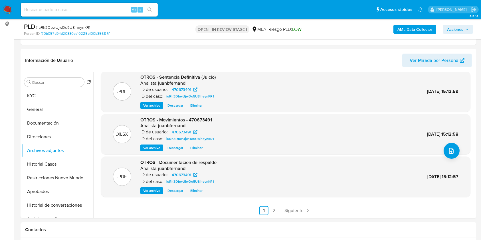
click at [458, 29] on span "Acciones" at bounding box center [455, 29] width 16 height 9
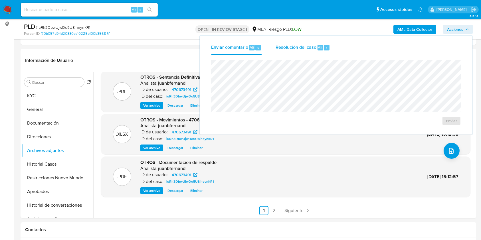
click at [310, 49] on span "Resolución del caso" at bounding box center [296, 47] width 41 height 7
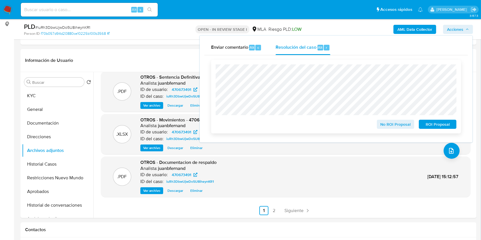
click at [402, 124] on span "No ROI Proposal" at bounding box center [396, 124] width 30 height 8
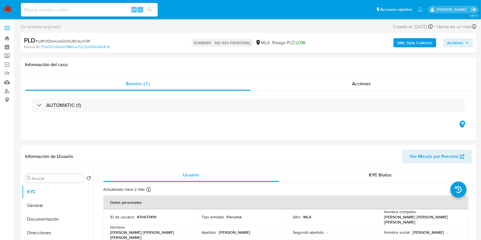
select select "10"
drag, startPoint x: 108, startPoint y: 5, endPoint x: 108, endPoint y: 8, distance: 3.5
click at [108, 5] on div "Alt s" at bounding box center [89, 10] width 137 height 14
click at [109, 8] on input at bounding box center [89, 9] width 137 height 7
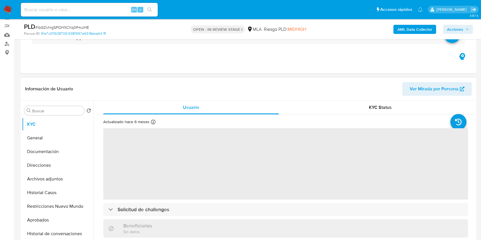
scroll to position [152, 0]
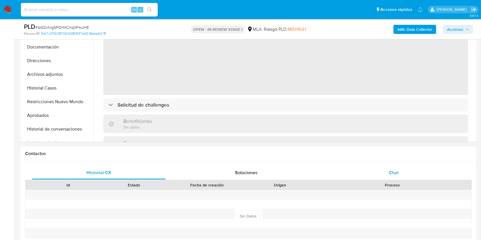
drag, startPoint x: 409, startPoint y: 171, endPoint x: 393, endPoint y: 174, distance: 16.5
click at [409, 172] on div "Chat" at bounding box center [394, 173] width 134 height 14
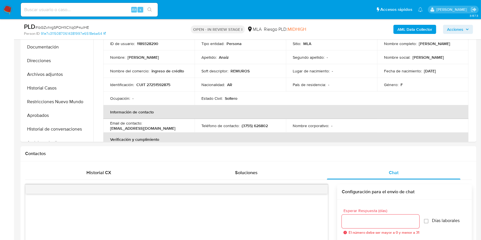
select select "10"
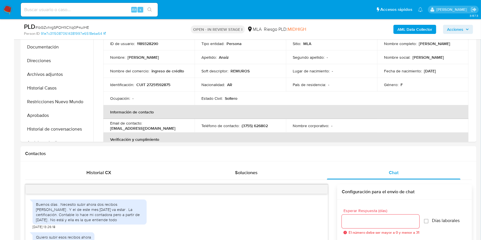
scroll to position [590, 0]
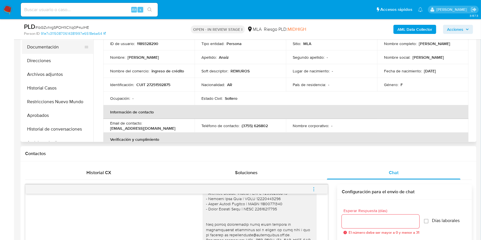
click at [55, 49] on button "Documentación" at bounding box center [55, 47] width 67 height 14
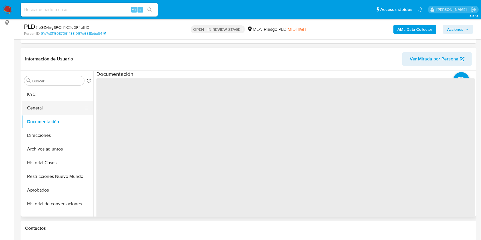
scroll to position [76, 0]
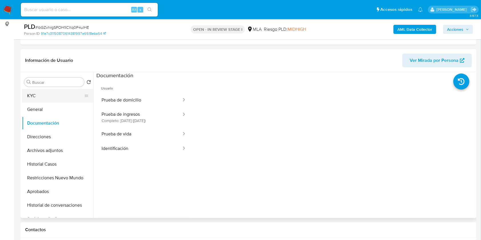
click at [42, 95] on button "KYC" at bounding box center [55, 96] width 67 height 14
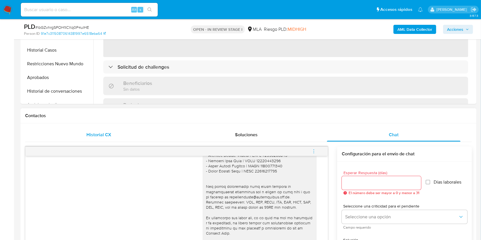
click at [103, 134] on span "Historial CX" at bounding box center [98, 135] width 25 height 7
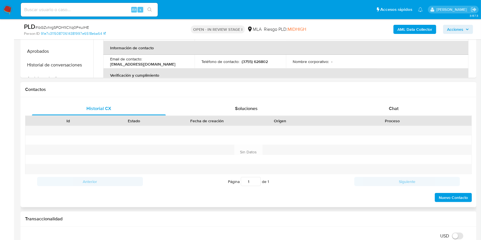
scroll to position [228, 0]
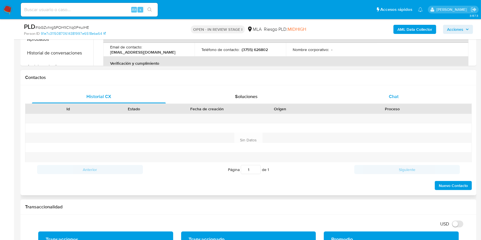
drag, startPoint x: 388, startPoint y: 106, endPoint x: 393, endPoint y: 102, distance: 5.9
click at [389, 106] on div "Proceso" at bounding box center [392, 109] width 151 height 6
click at [395, 102] on div "Chat" at bounding box center [394, 97] width 134 height 14
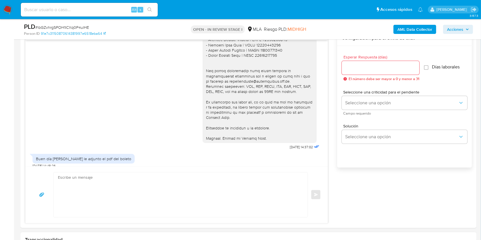
scroll to position [380, 0]
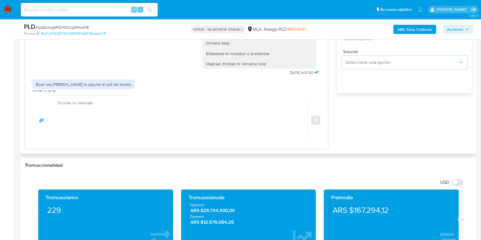
click at [155, 134] on textarea at bounding box center [179, 120] width 243 height 45
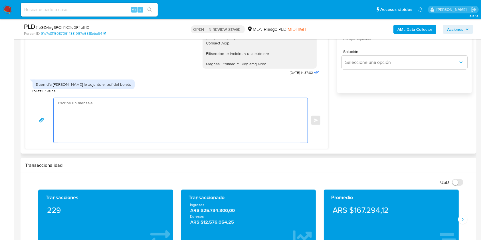
paste textarea "Hola, Esperamos que te encuentres muy bien. Te consultamos si tuviste oportunid…"
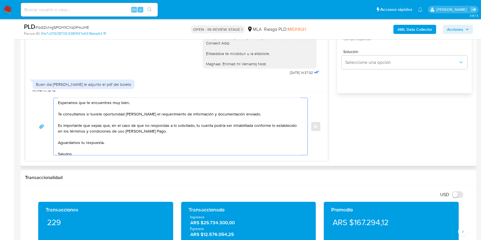
scroll to position [0, 0]
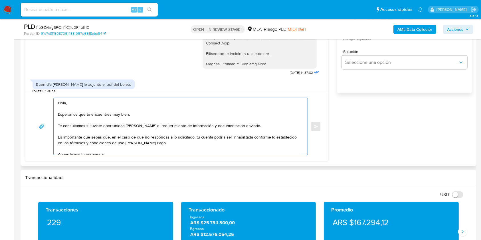
click at [89, 109] on textarea "Hola, Esperamos que te encuentres muy bien. Te consultamos si tuviste oportunid…" at bounding box center [179, 126] width 243 height 57
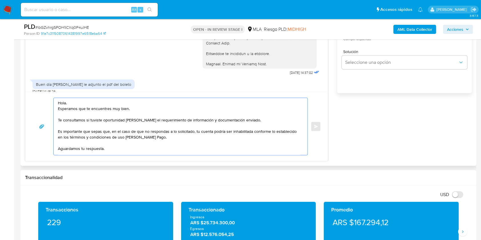
drag, startPoint x: 132, startPoint y: 109, endPoint x: 124, endPoint y: 111, distance: 8.8
click at [124, 111] on textarea "Hola. Esperamos que te encuentres muy bien. Te consultamos si tuviste oportunid…" at bounding box center [179, 126] width 243 height 57
click at [253, 120] on textarea "Hola. Esperamos que te encuentres muy bien. Te consultamos si tuviste oportunid…" at bounding box center [179, 126] width 243 height 57
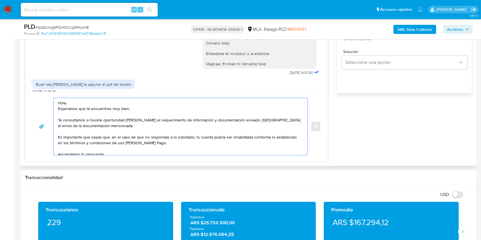
click at [268, 121] on textarea "Hola. Esperamos que te encuentres muy bien. Te consultamos si tuviste oportunid…" at bounding box center [179, 126] width 243 height 57
click at [275, 118] on textarea "Hola. Esperamos que te encuentres muy bien. Te consultamos si tuviste oportunid…" at bounding box center [179, 126] width 243 height 57
click at [0, 0] on lt-span "el env í o" at bounding box center [0, 0] width 0 height 0
click at [76, 127] on textarea "Hola. Esperamos que te encuentres muy bien. Te consultamos si tuviste oportunid…" at bounding box center [179, 126] width 243 height 57
click at [72, 126] on textarea "Hola. Esperamos que te encuentres muy bien. Te consultamos si tuviste oportunid…" at bounding box center [179, 126] width 243 height 57
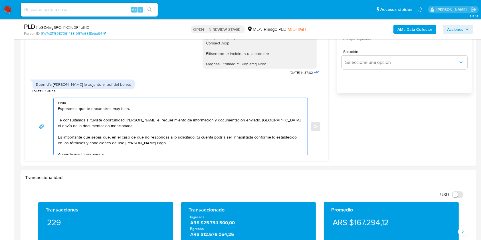
click at [0, 0] on lt-span "documentaci ó n" at bounding box center [0, 0] width 0 height 0
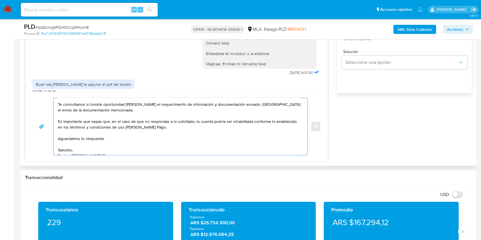
scroll to position [29, 0]
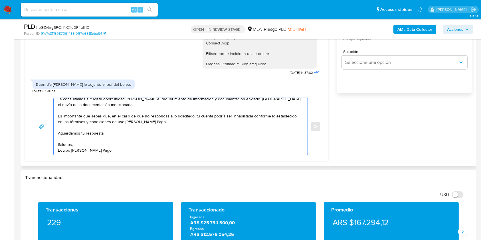
click at [102, 128] on textarea "Hola. Esperamos que te encuentres muy bien. Te consultamos si tuviste oportunid…" at bounding box center [179, 126] width 243 height 57
click at [100, 138] on textarea "Hola. Esperamos que te encuentres muy bien. Te consultamos si tuviste oportunid…" at bounding box center [179, 126] width 243 height 57
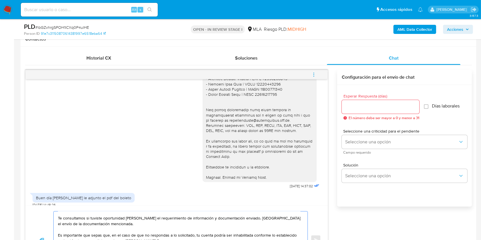
scroll to position [266, 0]
type textarea "Hola. Esperamos que te encuentres muy bien. Te consultamos si tuviste oportunid…"
click at [359, 108] on input "Esperar Respuesta (días)" at bounding box center [381, 107] width 78 height 7
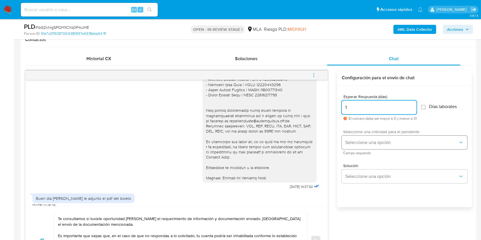
type input "1"
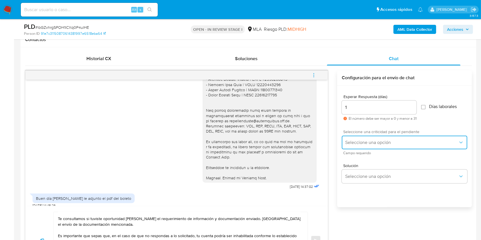
click at [346, 141] on span "Seleccione una opción" at bounding box center [401, 143] width 113 height 6
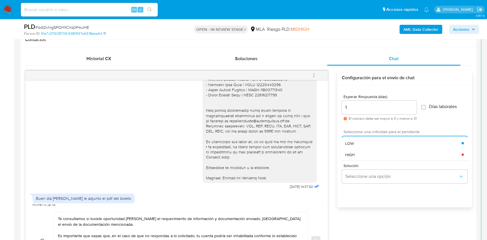
click at [352, 152] on span "HIGH" at bounding box center [349, 154] width 9 height 5
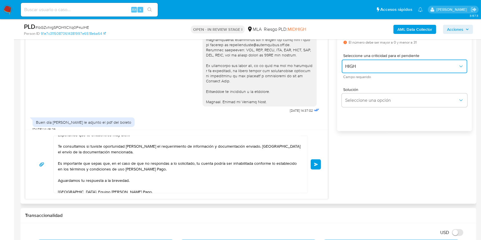
scroll to position [23, 0]
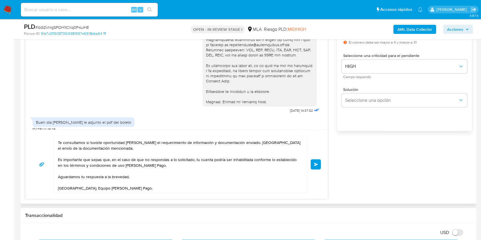
click at [318, 166] on button "Enviar" at bounding box center [316, 165] width 10 height 10
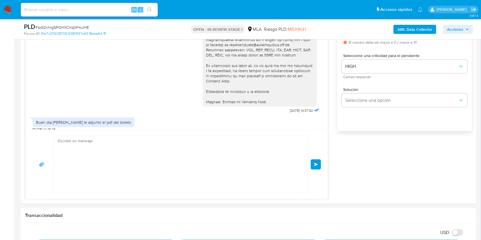
scroll to position [685, 0]
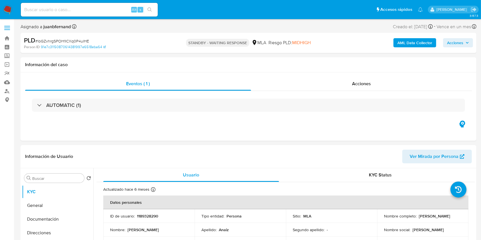
select select "10"
click at [118, 11] on input at bounding box center [89, 9] width 137 height 7
paste input "cffPozwPquBTIbYvPFRgU71R"
type input "cffPozwPquBTIbYvPFRgU71R"
click at [144, 8] on button "search-icon" at bounding box center [150, 10] width 12 height 8
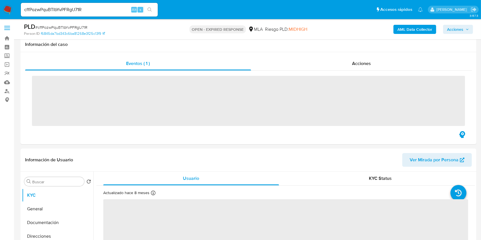
scroll to position [190, 0]
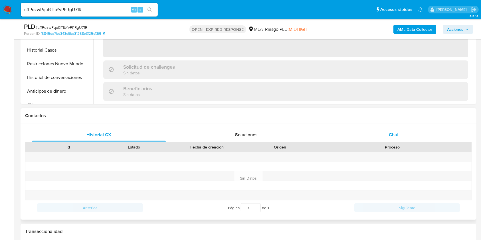
click at [399, 136] on div "Chat" at bounding box center [394, 135] width 134 height 14
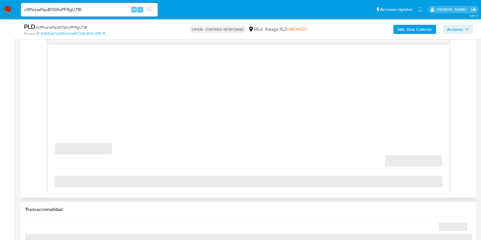
scroll to position [304, 0]
select select "10"
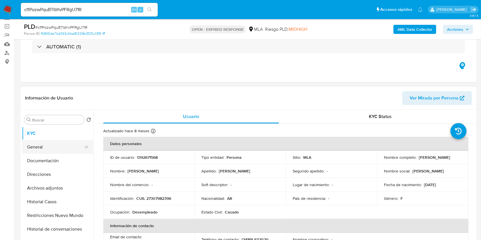
scroll to position [38, 0]
click at [43, 150] on button "General" at bounding box center [55, 148] width 67 height 14
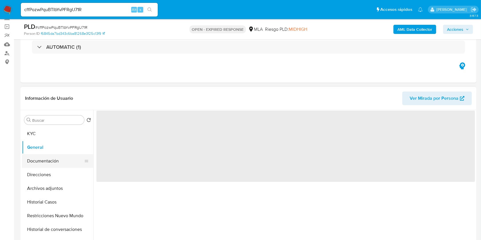
click at [43, 157] on button "Documentación" at bounding box center [55, 161] width 67 height 14
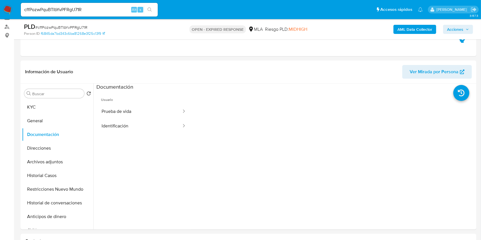
scroll to position [76, 0]
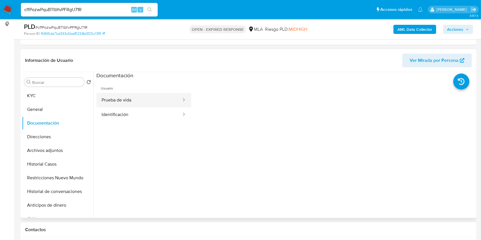
click at [131, 98] on button "Prueba de vida" at bounding box center [139, 100] width 86 height 15
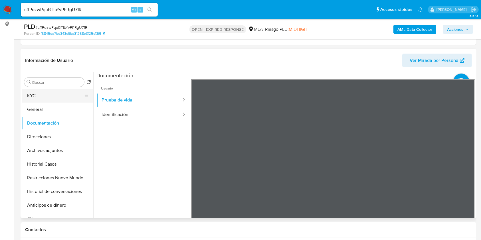
click at [59, 98] on button "KYC" at bounding box center [55, 96] width 67 height 14
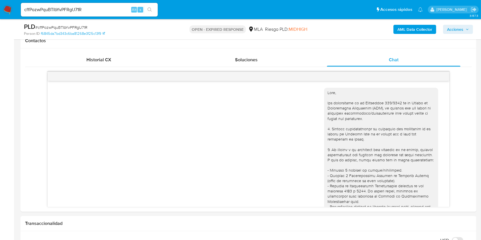
scroll to position [266, 0]
click at [108, 9] on input "cffPozwPquBTIbYvPFRgU71R" at bounding box center [89, 9] width 137 height 7
paste input "oeWRXJX16A6MkOhGIbCDqzky"
type input "oeWRXJX16A6MkOhGIbCDqzky"
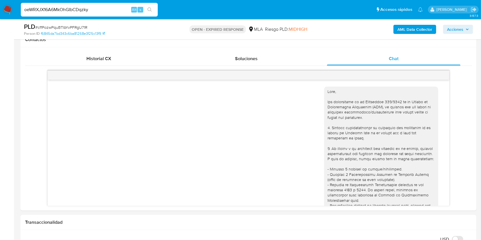
click at [145, 7] on button "search-icon" at bounding box center [150, 10] width 12 height 8
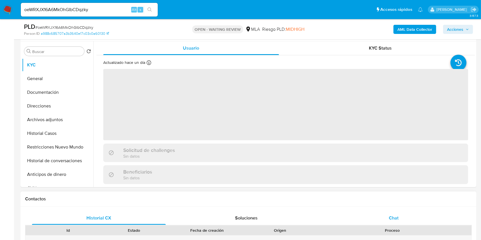
scroll to position [190, 0]
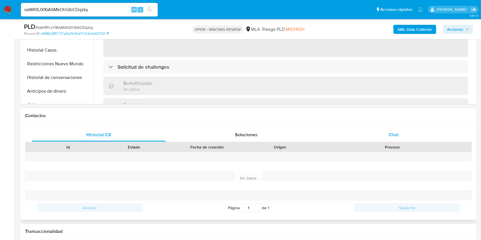
click at [374, 139] on div "Chat" at bounding box center [394, 135] width 134 height 14
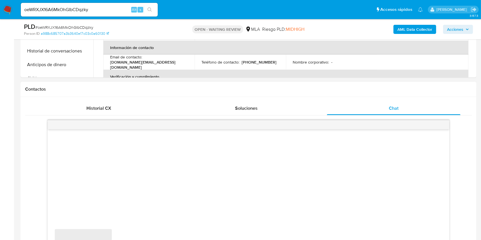
scroll to position [228, 0]
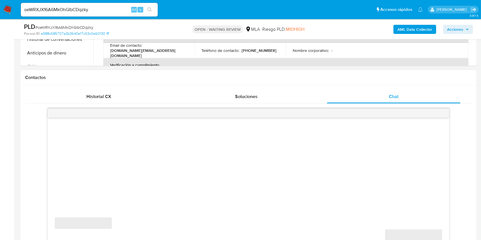
select select "10"
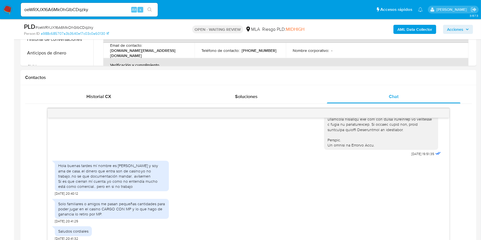
scroll to position [266, 0]
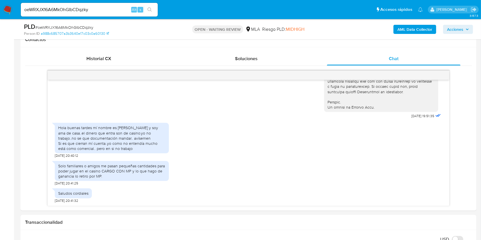
click at [115, 11] on input "oeWRXJX16A6MkOhGIbCDqzky" at bounding box center [89, 9] width 137 height 7
paste input "S8yCyDXOCNN0dGHOoq55WohB"
type input "S8yCyDXOCNN0dGHOoq55WohB"
click at [146, 12] on button "search-icon" at bounding box center [150, 10] width 12 height 8
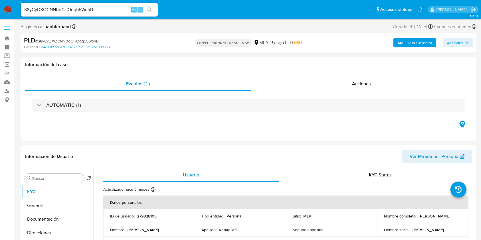
select select "10"
click at [110, 8] on input "S8yCyDXOCNN0dGHOoq55WohB" at bounding box center [89, 9] width 137 height 7
paste input "WYPamzg3GtkWKkbgzrnlVgev"
type input "WYPamzg3GtkWKkbgzrnlVgev"
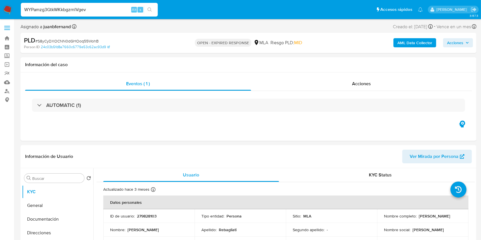
click at [148, 9] on icon "search-icon" at bounding box center [150, 9] width 5 height 5
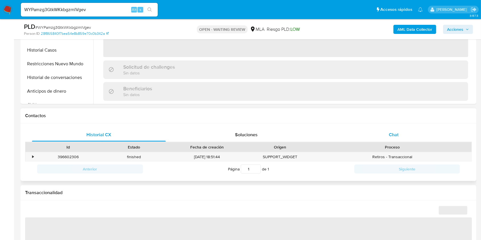
click at [390, 133] on span "Chat" at bounding box center [394, 135] width 10 height 7
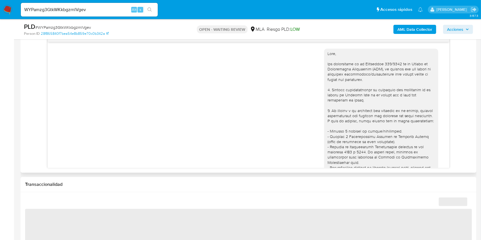
scroll to position [453, 0]
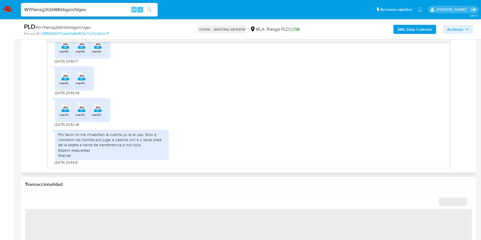
select select "10"
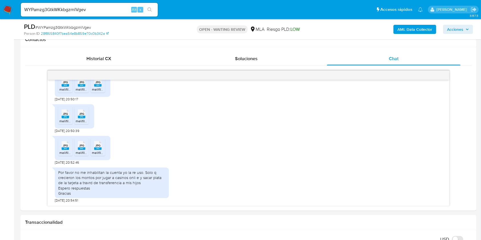
click at [112, 8] on input "WYPamzg3GtkWKkbgzrnlVgev" at bounding box center [89, 9] width 137 height 7
paste input "Xk2DLcSXZRg6KegZ8jhRElOA"
type input "Xk2DLcSXZRg6KegZ8jhRElOA"
click at [148, 10] on icon "search-icon" at bounding box center [150, 9] width 4 height 4
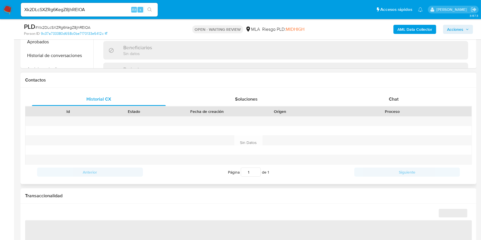
scroll to position [228, 0]
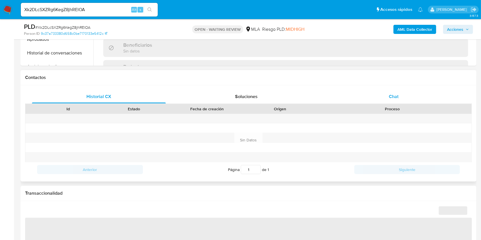
click at [409, 93] on div "Chat" at bounding box center [394, 97] width 134 height 14
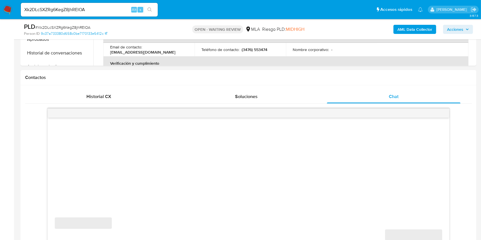
select select "10"
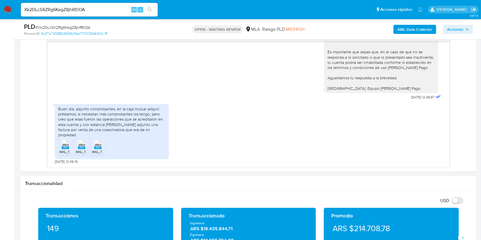
scroll to position [304, 0]
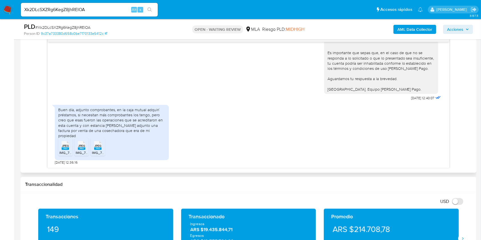
click at [65, 147] on span "JPEG" at bounding box center [65, 146] width 7 height 4
click at [80, 146] on span "JPEG" at bounding box center [81, 146] width 7 height 4
click at [95, 147] on span "JPEG" at bounding box center [97, 146] width 7 height 4
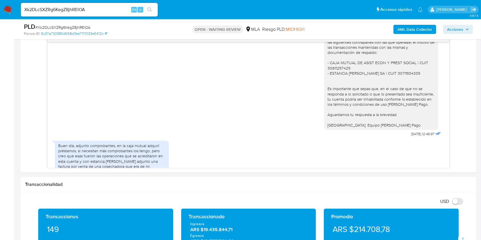
scroll to position [506, 0]
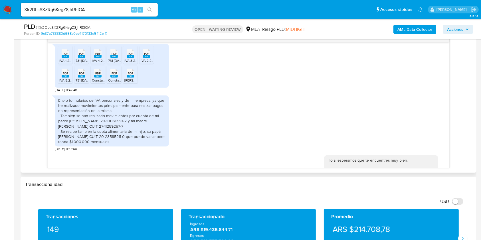
click at [247, 91] on div "PDF PDF IVA 1.25.pdf PDF PDF 731 MAYO 2025.pdf PDF PDF IVA 4.25.pdf PDF PDF 731…" at bounding box center [248, 66] width 387 height 51
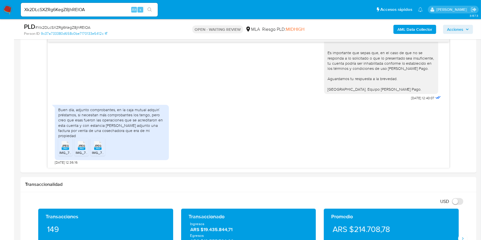
click at [17, 127] on main "3.157.3 Asignado a juanbfernand Asignado el: 17/07/2025 16:32:06 Creado el: 12/…" at bounding box center [240, 233] width 481 height 1074
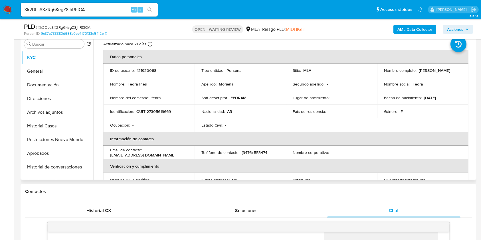
scroll to position [0, 0]
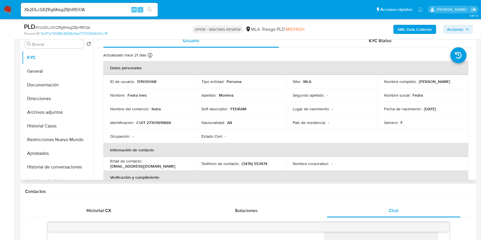
click at [149, 166] on p "[EMAIL_ADDRESS][DOMAIN_NAME]" at bounding box center [142, 166] width 65 height 5
drag, startPoint x: 149, startPoint y: 166, endPoint x: 110, endPoint y: 166, distance: 38.8
click at [110, 166] on p "[EMAIL_ADDRESS][DOMAIN_NAME]" at bounding box center [142, 166] width 65 height 5
copy p "[EMAIL_ADDRESS][DOMAIN_NAME]"
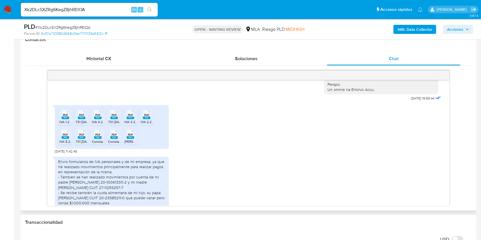
scroll to position [304, 0]
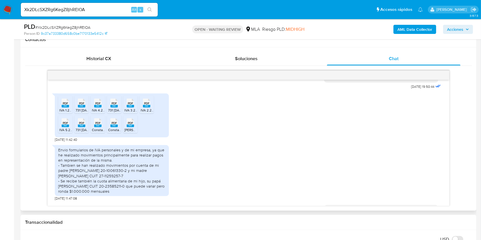
click at [57, 142] on span "18/07/2025 11:42:40" at bounding box center [66, 140] width 22 height 5
drag, startPoint x: 57, startPoint y: 150, endPoint x: 66, endPoint y: 150, distance: 10.0
click at [66, 142] on span "18/07/2025 11:42:40" at bounding box center [66, 140] width 22 height 5
copy span "18/07/2025"
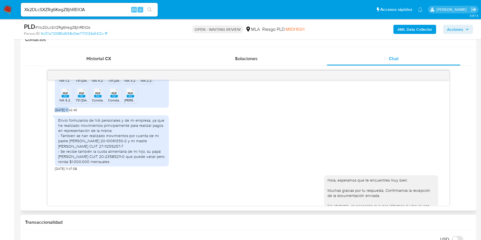
scroll to position [342, 0]
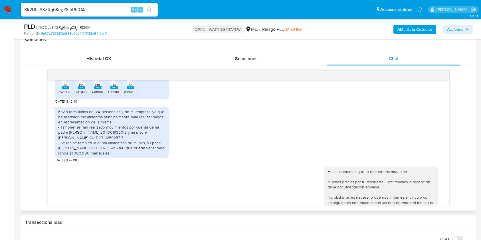
click at [62, 122] on div "Envio formularios de IVA personales y de mi empresa, ya que he realizado movimi…" at bounding box center [111, 132] width 107 height 47
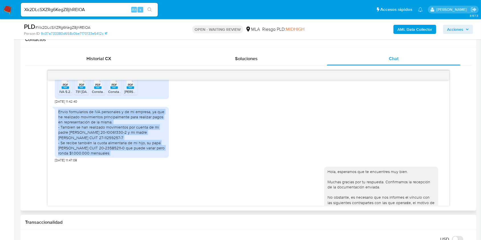
drag, startPoint x: 62, startPoint y: 122, endPoint x: 158, endPoint y: 163, distance: 104.5
click at [158, 156] on div "Envio formularios de IVA personales y de mi empresa, ya que he realizado movimi…" at bounding box center [111, 132] width 107 height 47
copy div "Envio formularios de IVA personales y de mi empresa, ya que he realizado movimi…"
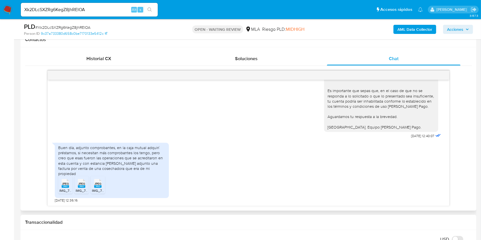
scroll to position [304, 0]
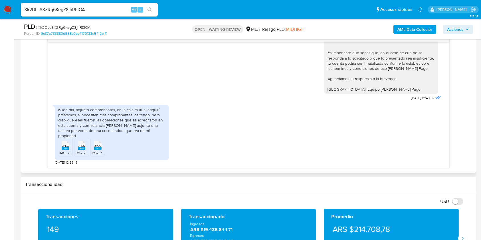
click at [82, 117] on div "Buen día, adjunto comprobantes, en la caja mutual adquirí préstamos, si necesit…" at bounding box center [111, 122] width 107 height 31
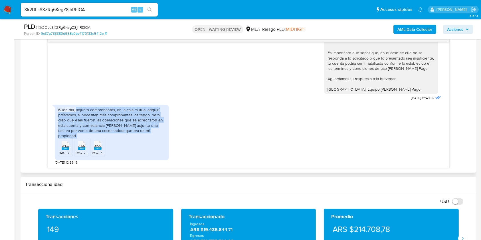
drag, startPoint x: 82, startPoint y: 117, endPoint x: 154, endPoint y: 136, distance: 74.4
click at [154, 136] on div "Buen día, adjunto comprobantes, en la caja mutual adquirí préstamos, si necesit…" at bounding box center [111, 122] width 107 height 31
copy div "adjunto comprobantes, en la caja mutual adquirí préstamos, si necesitan más com…"
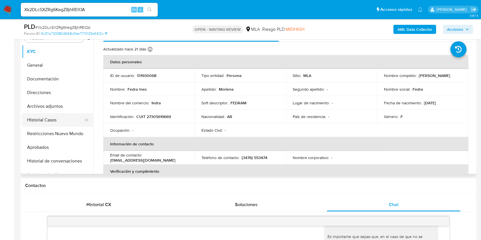
scroll to position [114, 0]
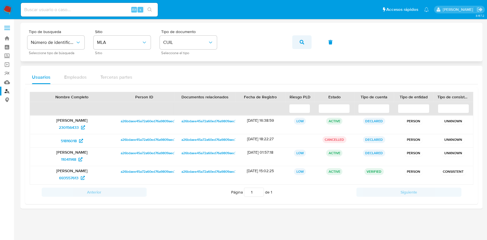
click at [297, 44] on button "button" at bounding box center [301, 42] width 19 height 14
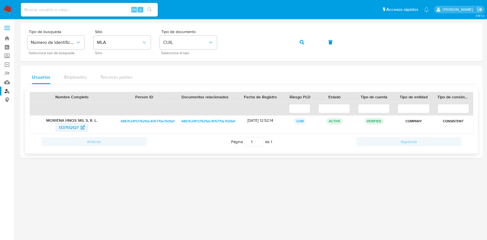
click at [73, 127] on span "1337132127" at bounding box center [69, 127] width 20 height 9
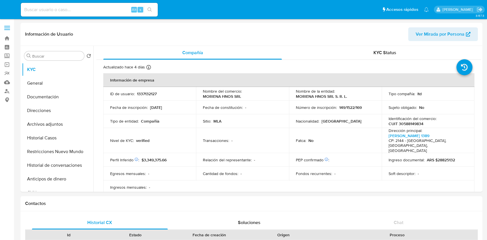
select select "10"
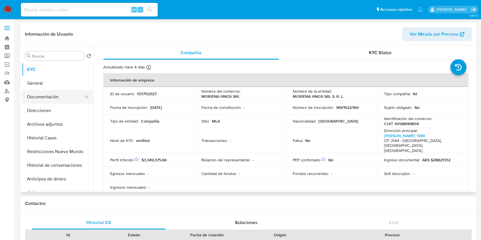
click at [60, 94] on button "Documentación" at bounding box center [55, 97] width 67 height 14
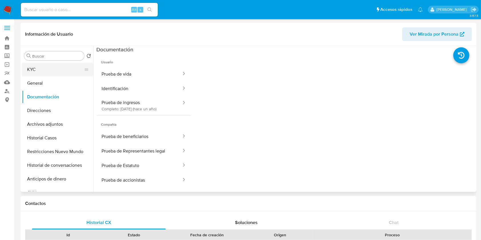
click at [38, 75] on button "KYC" at bounding box center [55, 70] width 67 height 14
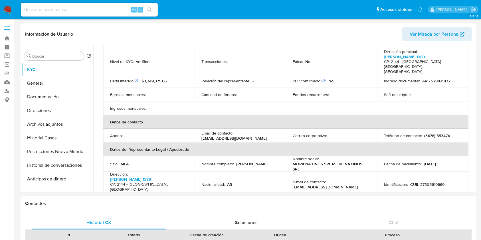
scroll to position [114, 0]
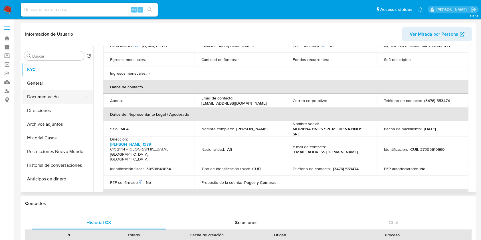
click at [54, 97] on button "Documentación" at bounding box center [55, 97] width 67 height 14
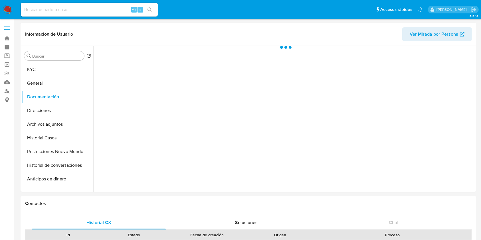
scroll to position [0, 0]
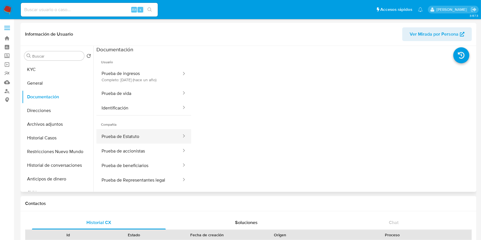
click at [151, 137] on button "Prueba de Estatuto" at bounding box center [139, 136] width 86 height 15
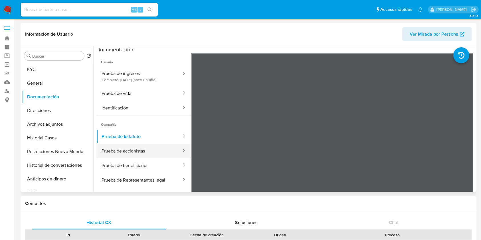
click at [147, 152] on button "Prueba de accionistas" at bounding box center [139, 151] width 86 height 15
click at [128, 150] on button "Prueba de accionistas" at bounding box center [139, 151] width 86 height 15
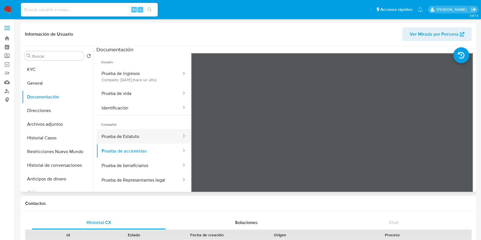
click at [136, 134] on button "Prueba de Estatuto" at bounding box center [139, 136] width 86 height 15
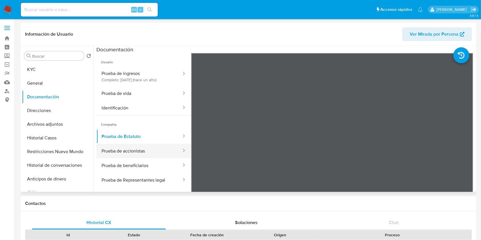
click at [133, 147] on button "Prueba de accionistas" at bounding box center [139, 151] width 86 height 15
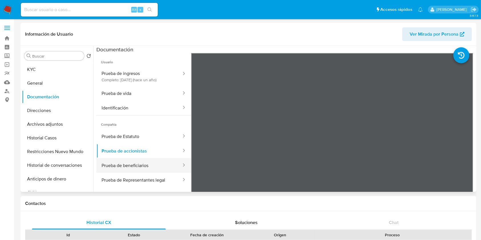
click at [137, 162] on button "Prueba de beneficiarios" at bounding box center [139, 165] width 86 height 15
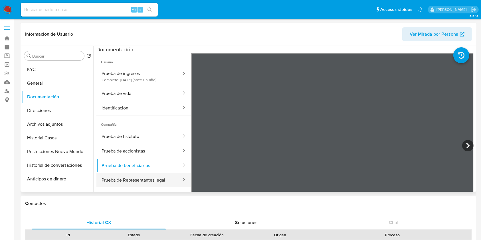
click at [135, 181] on button "Prueba de Representantes legal" at bounding box center [139, 180] width 86 height 15
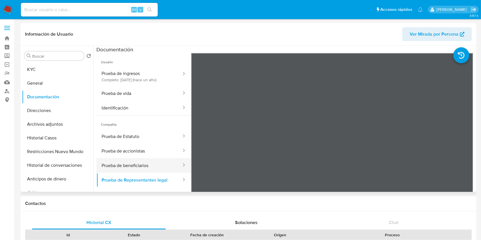
click at [146, 162] on button "Prueba de beneficiarios" at bounding box center [139, 165] width 86 height 15
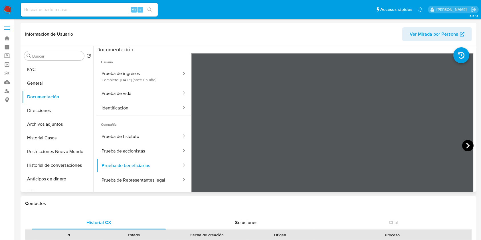
click at [464, 144] on icon at bounding box center [467, 145] width 11 height 11
click at [197, 144] on icon at bounding box center [198, 145] width 11 height 11
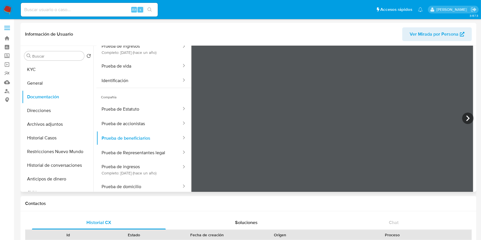
scroll to position [50, 0]
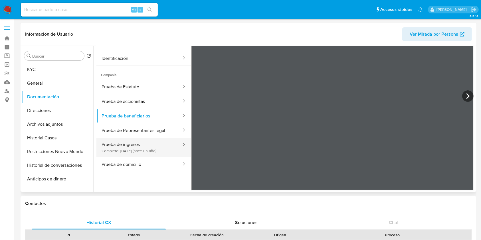
click at [154, 145] on button "Prueba de ingresos Completo: 14/03/2024 (hace un año)" at bounding box center [139, 147] width 86 height 19
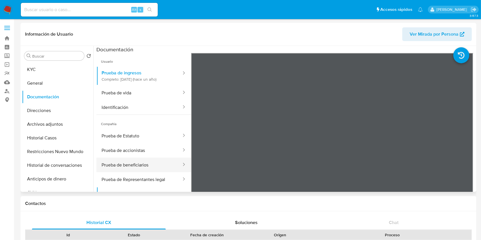
scroll to position [0, 0]
click at [144, 144] on button "Prueba de accionistas" at bounding box center [139, 151] width 86 height 15
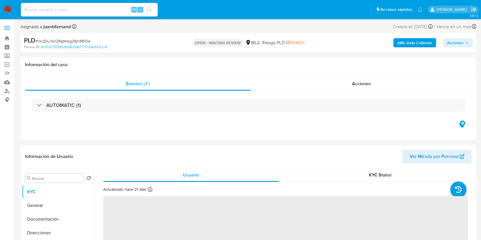
click at [74, 39] on span "# Xk2DLcSXZRg6KegZ8jhRElOA" at bounding box center [62, 41] width 55 height 6
copy span "Xk2DLcSXZRg6KegZ8jhRElOA"
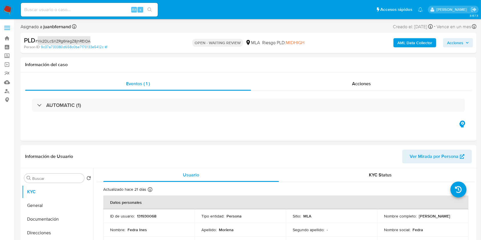
select select "10"
